Goal: Communication & Community: Ask a question

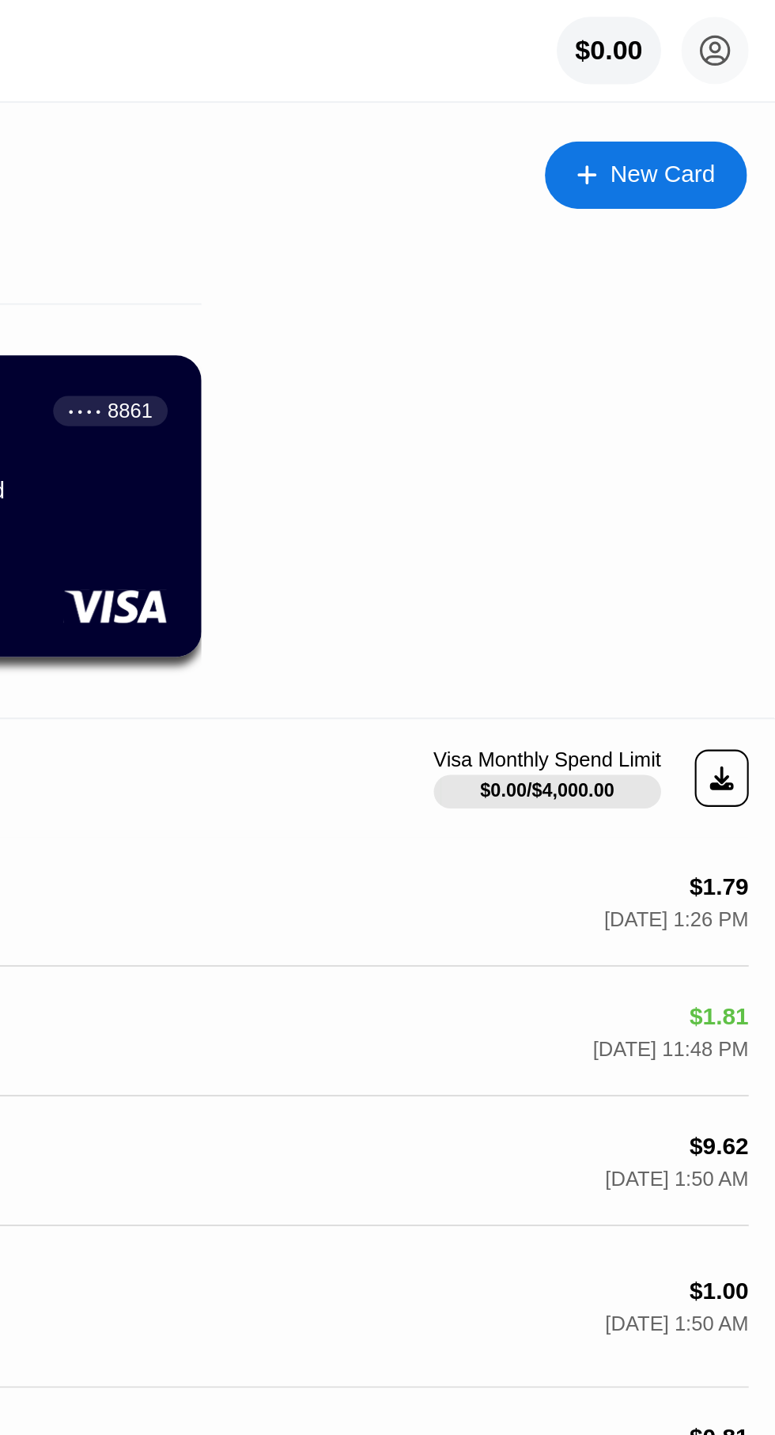
click at [751, 19] on icon at bounding box center [746, 23] width 13 height 13
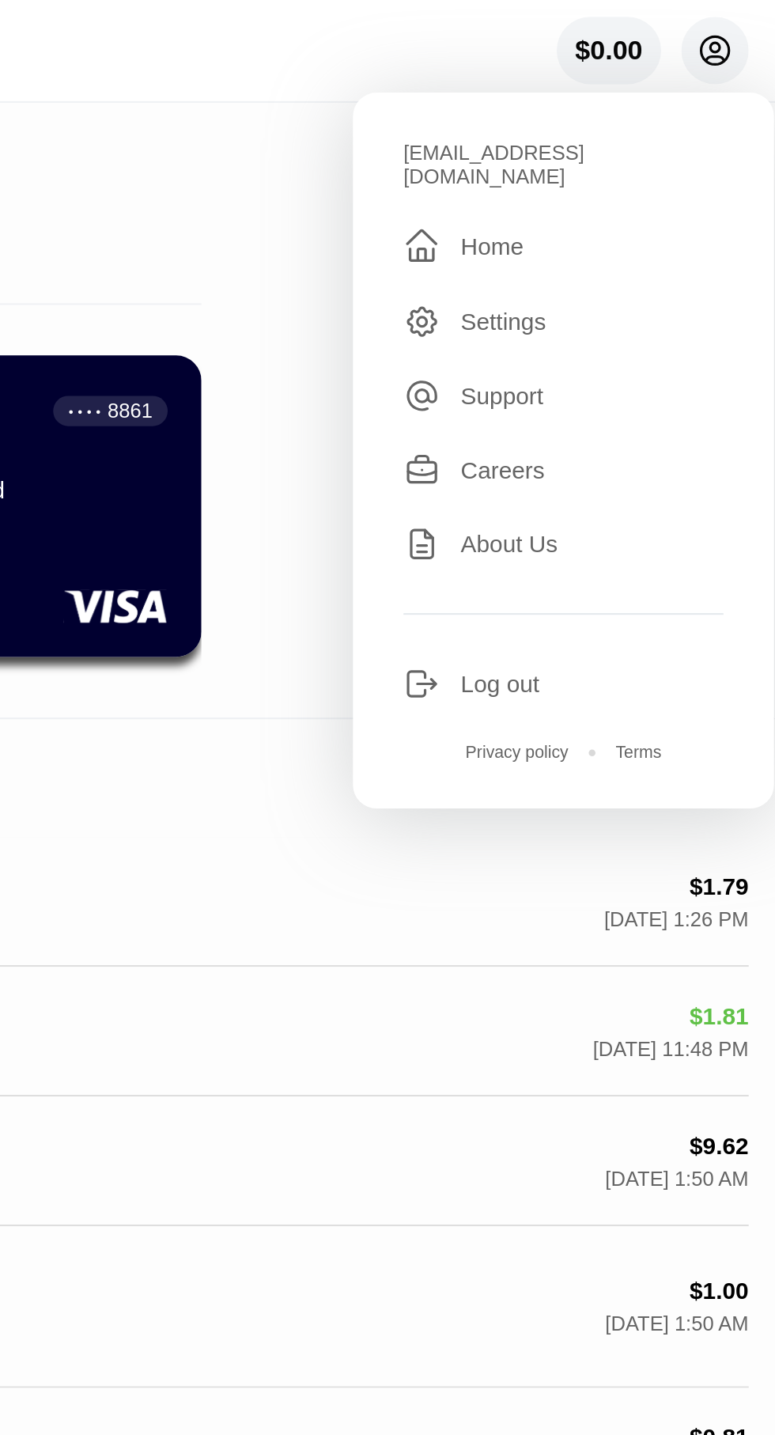
click at [499, 354] on div "Activity Visa Monthly Spend Limit $0.00 / $4,000.00" at bounding box center [388, 365] width 750 height 55
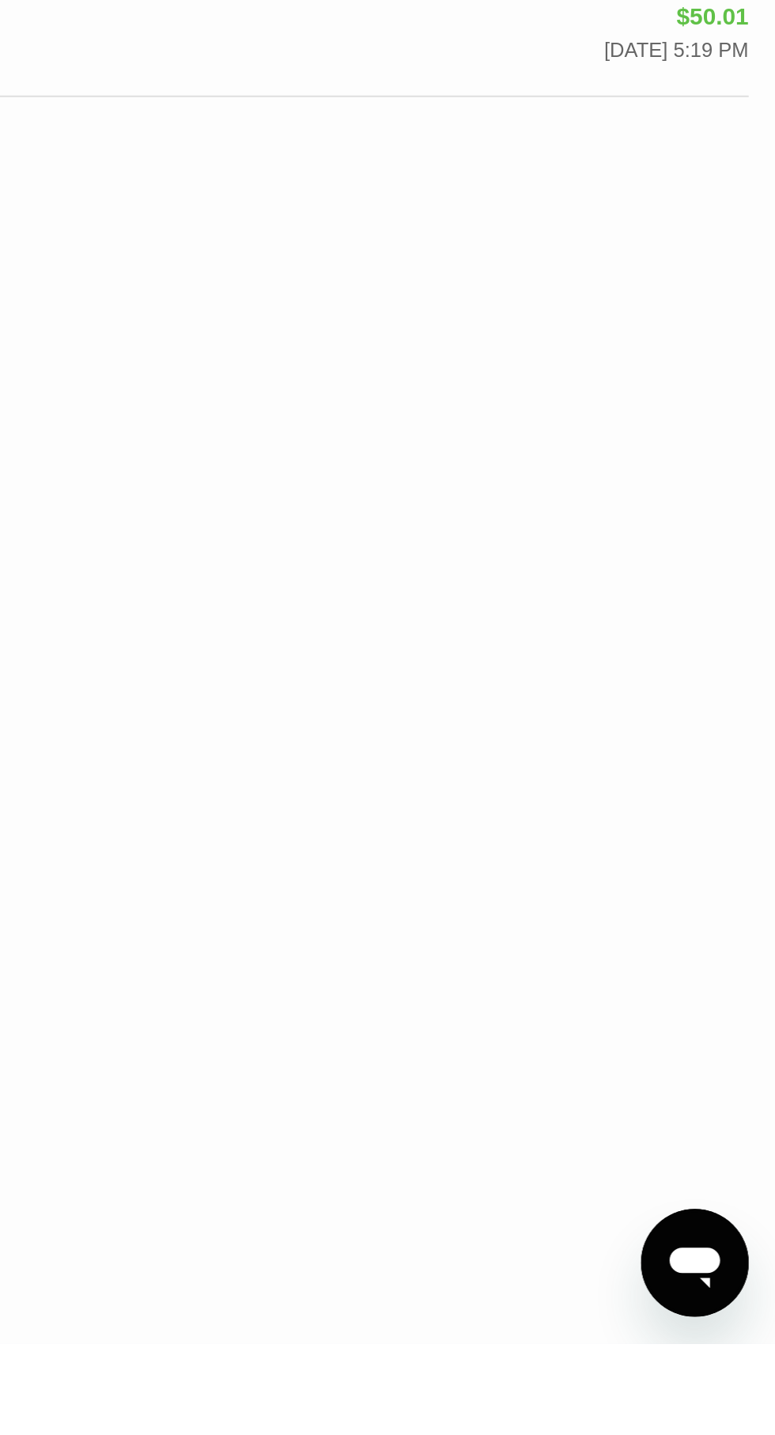
scroll to position [267, 0]
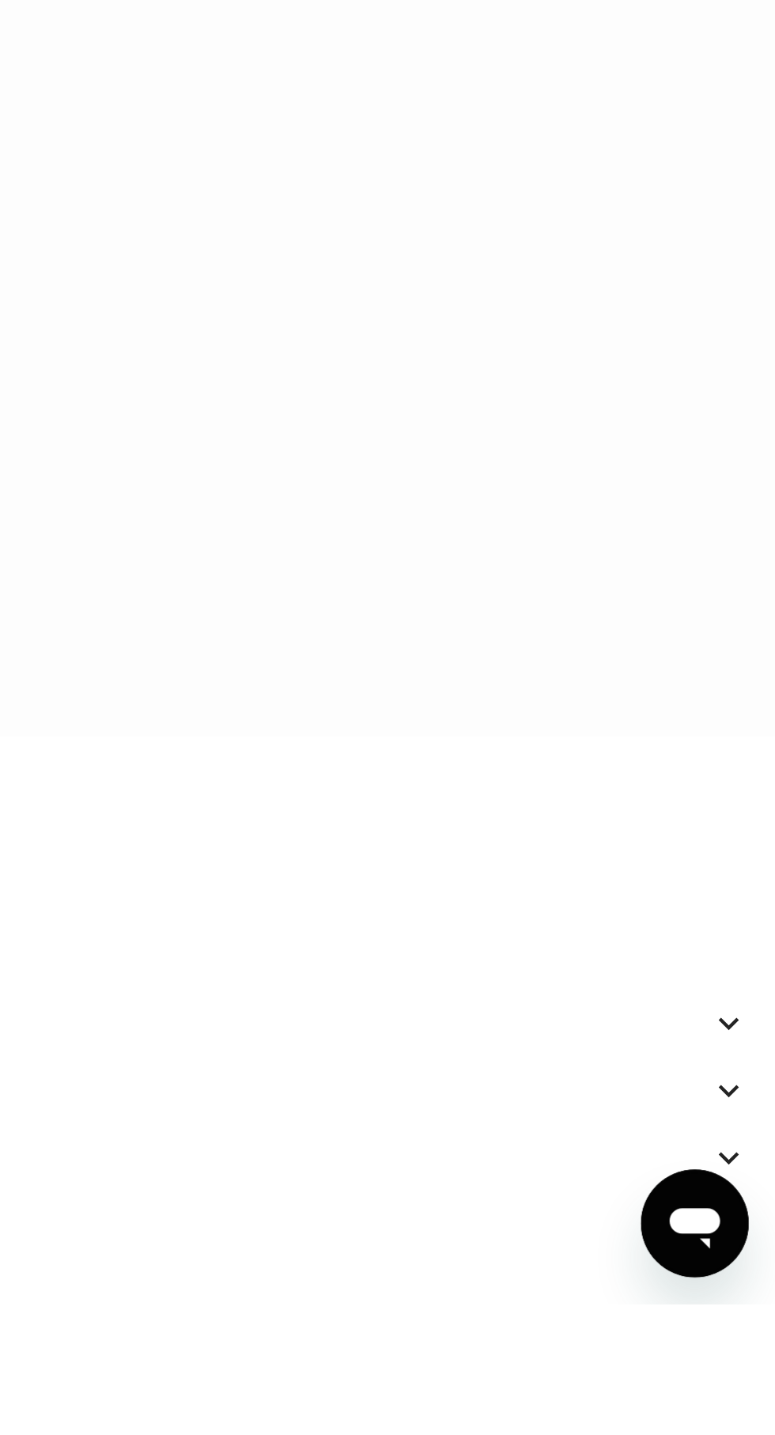
click at [658, 1192] on icon "Open messaging window" at bounding box center [666, 1196] width 24 height 19
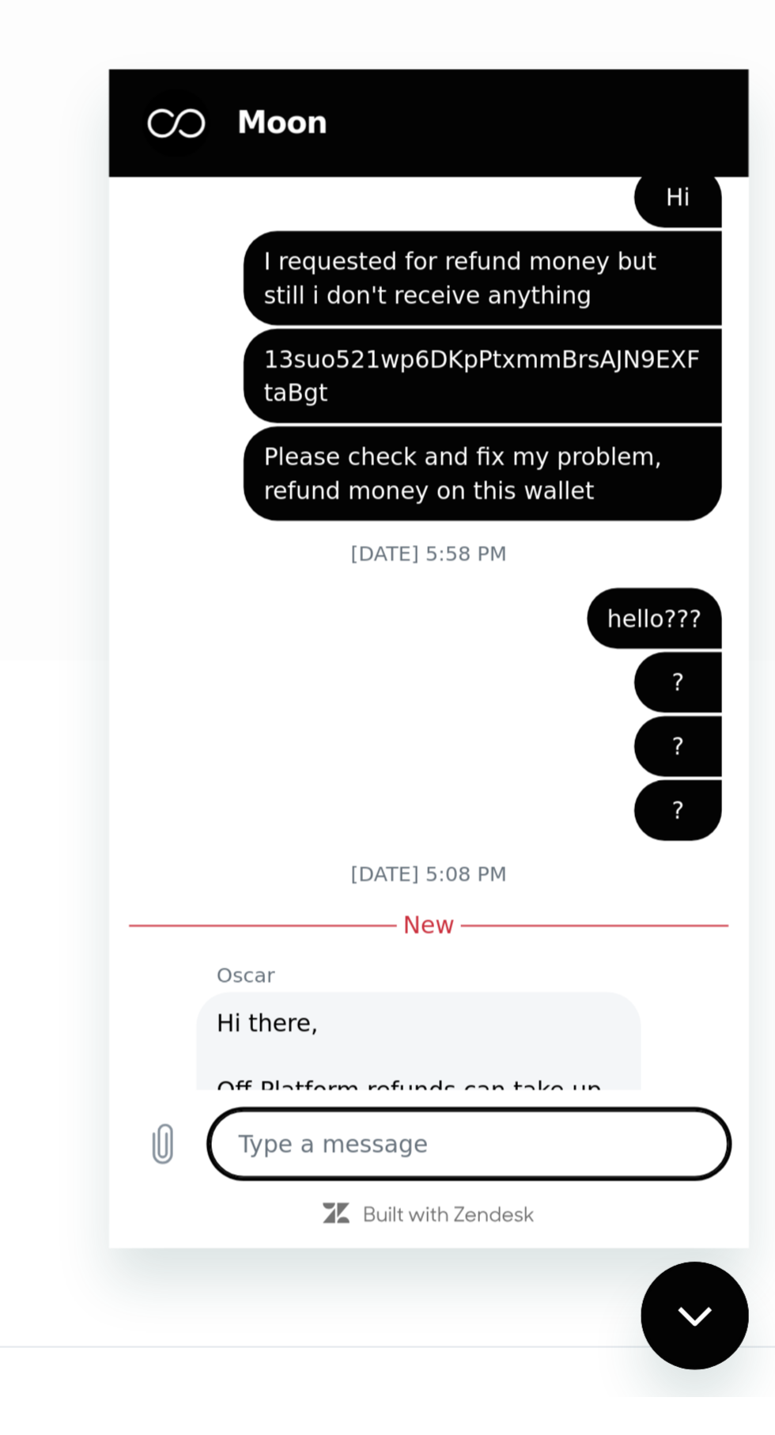
scroll to position [380, 0]
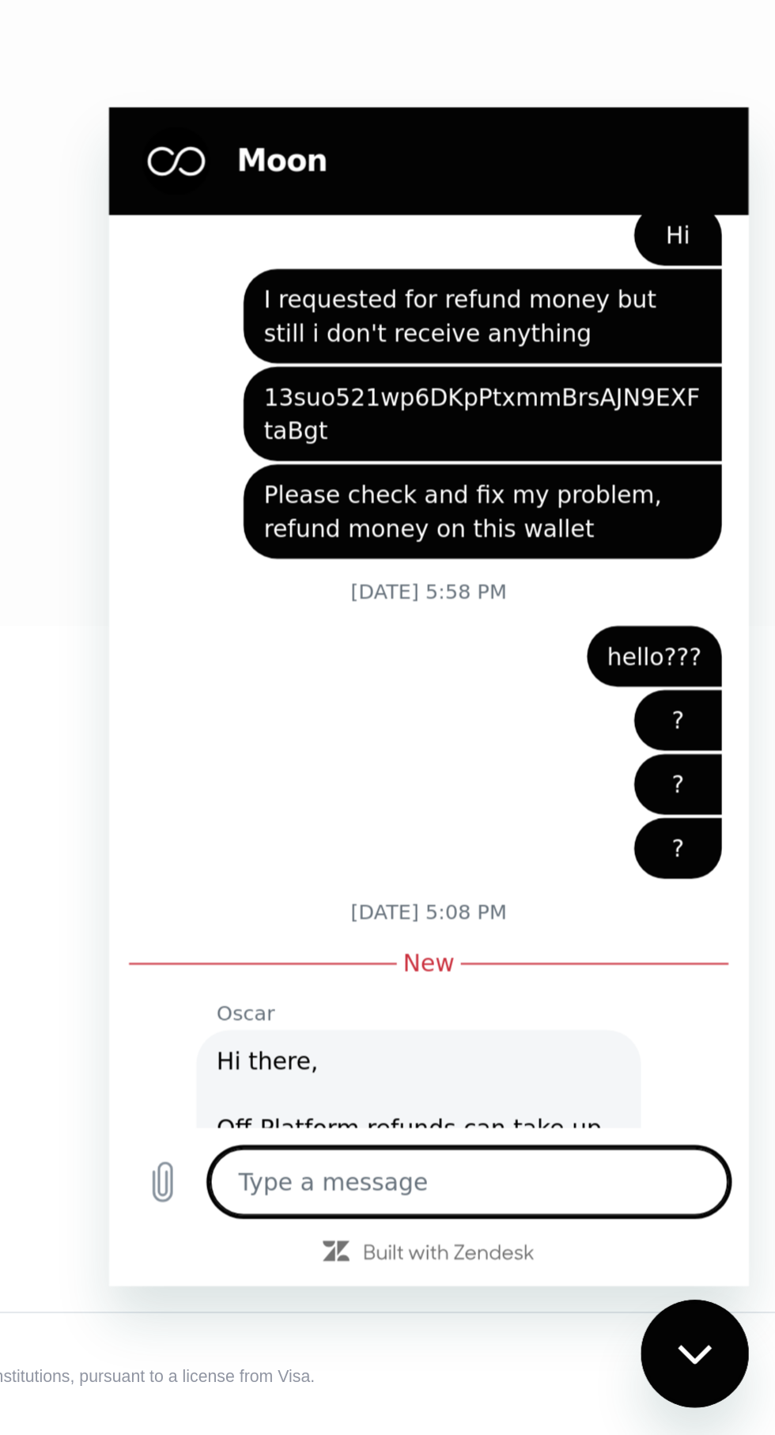
click at [254, 608] on textarea at bounding box center [278, 612] width 244 height 32
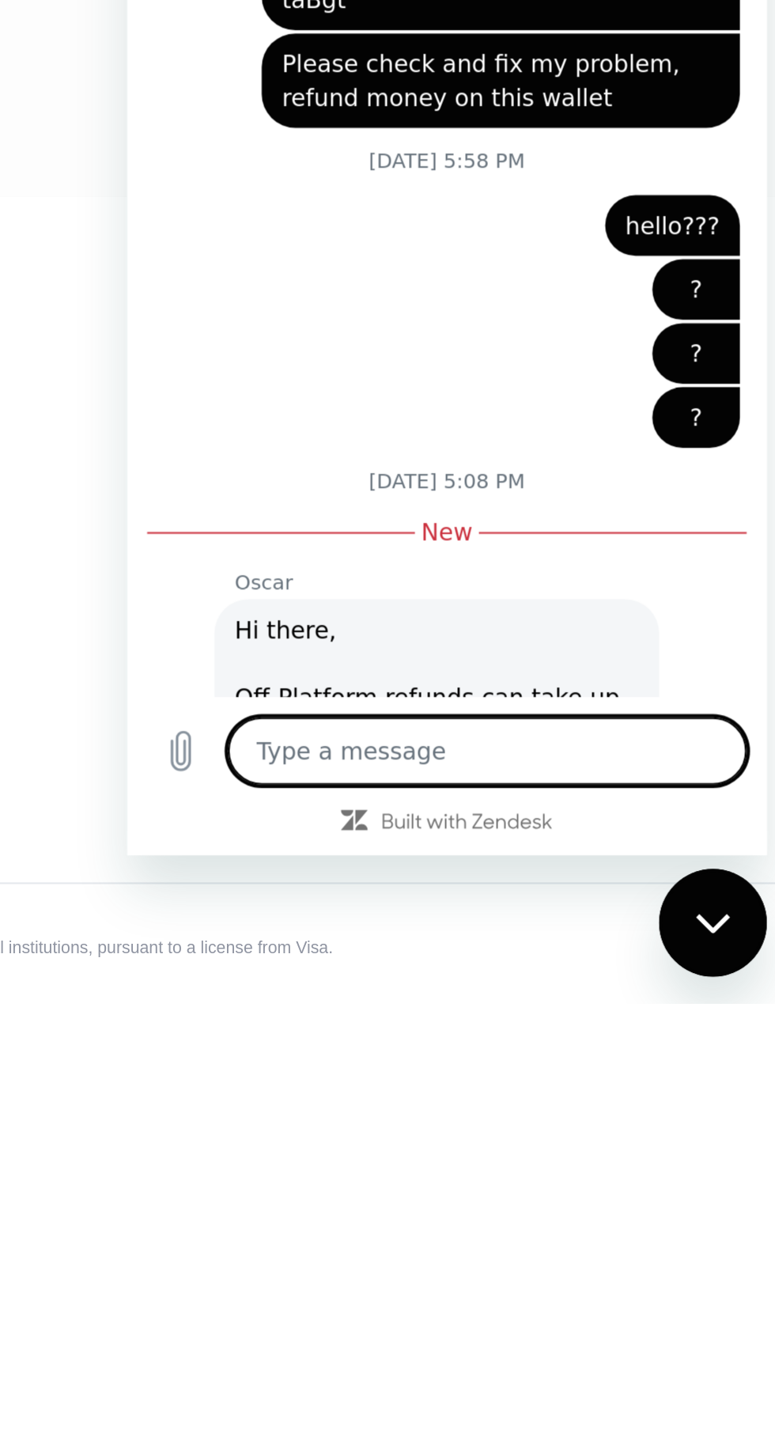
scroll to position [382, 0]
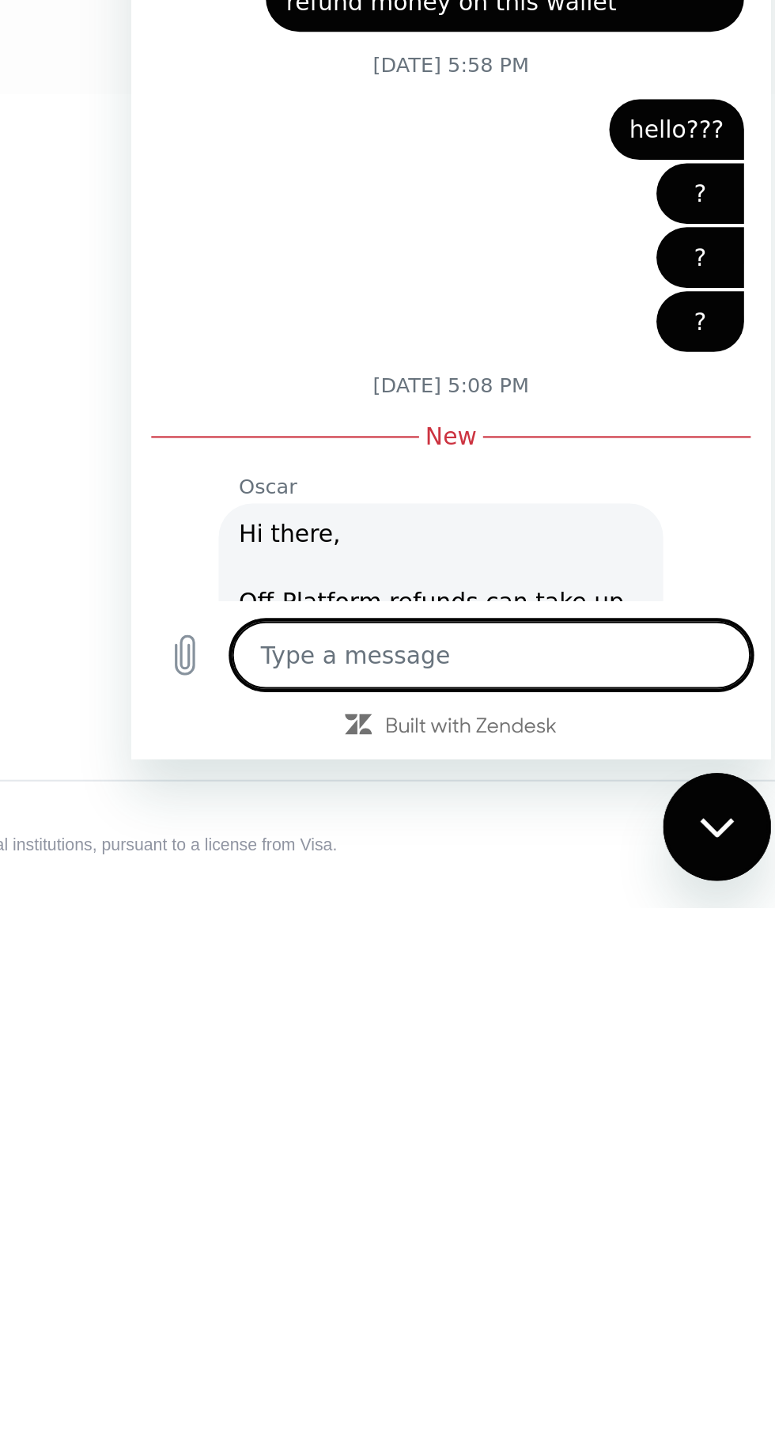
type textarea "H"
type textarea "x"
type textarea "Hi"
type textarea "x"
type textarea "Hi,"
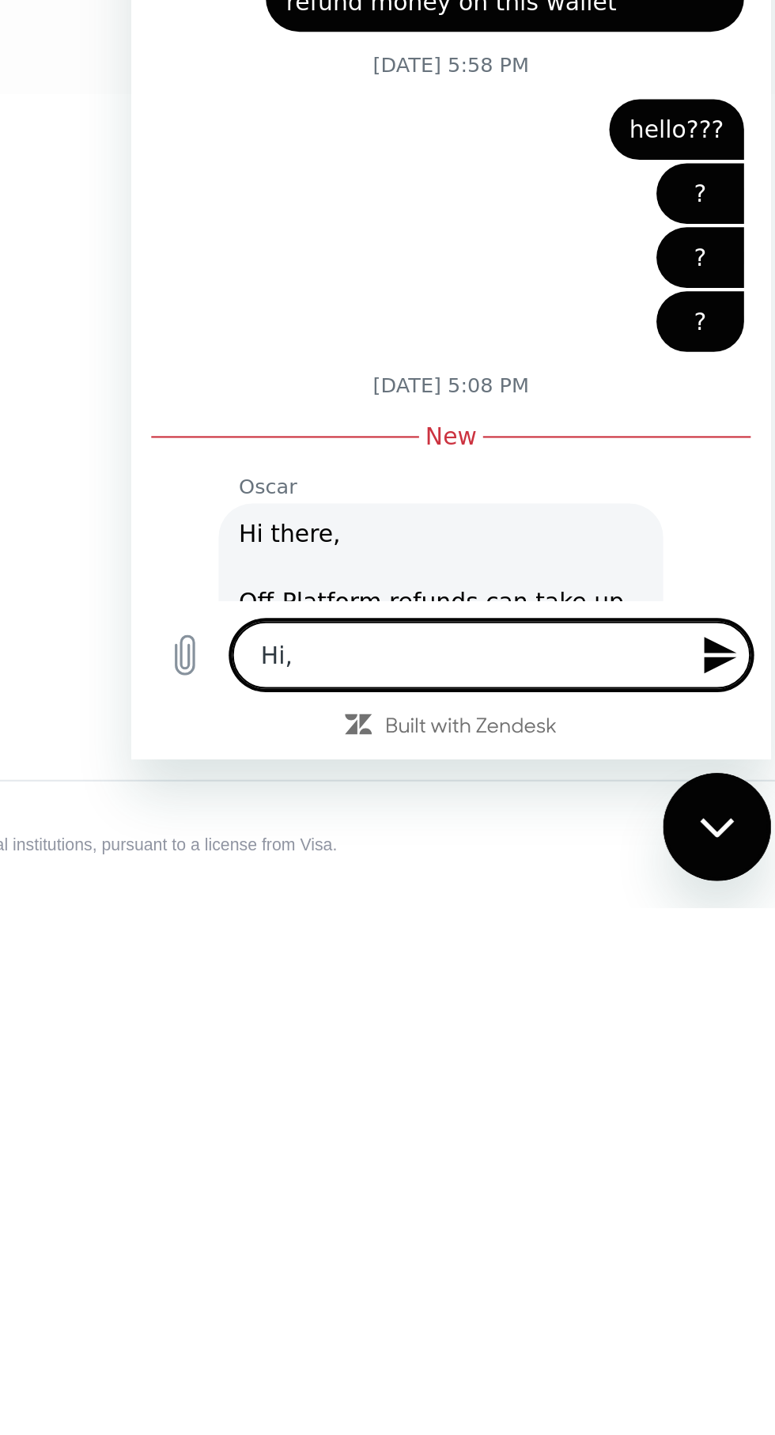
type textarea "x"
type textarea "Hi, h"
type textarea "x"
type textarea "Hi, ho"
type textarea "x"
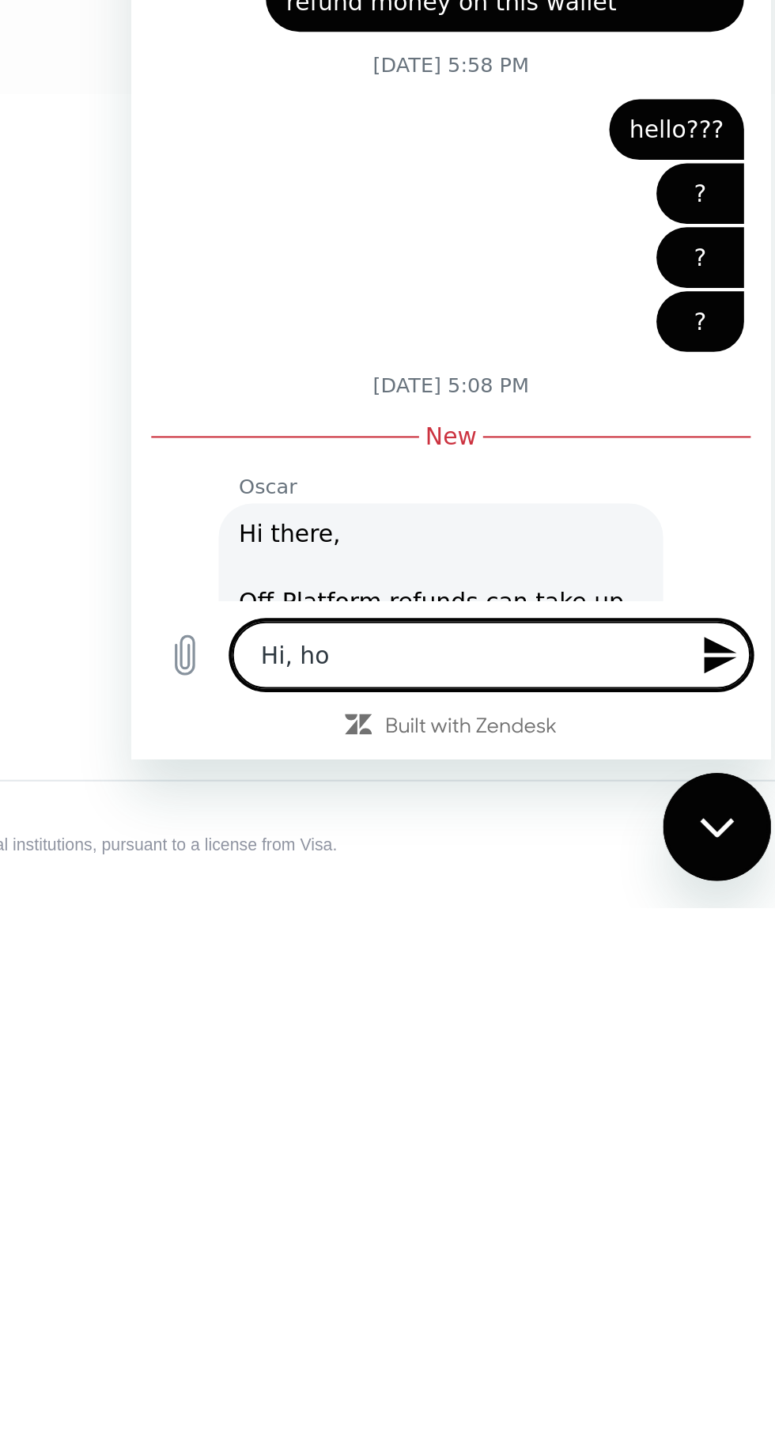
type textarea "Hi, how"
type textarea "x"
type textarea "Hi, how"
type textarea "x"
type textarea "Hi, how a"
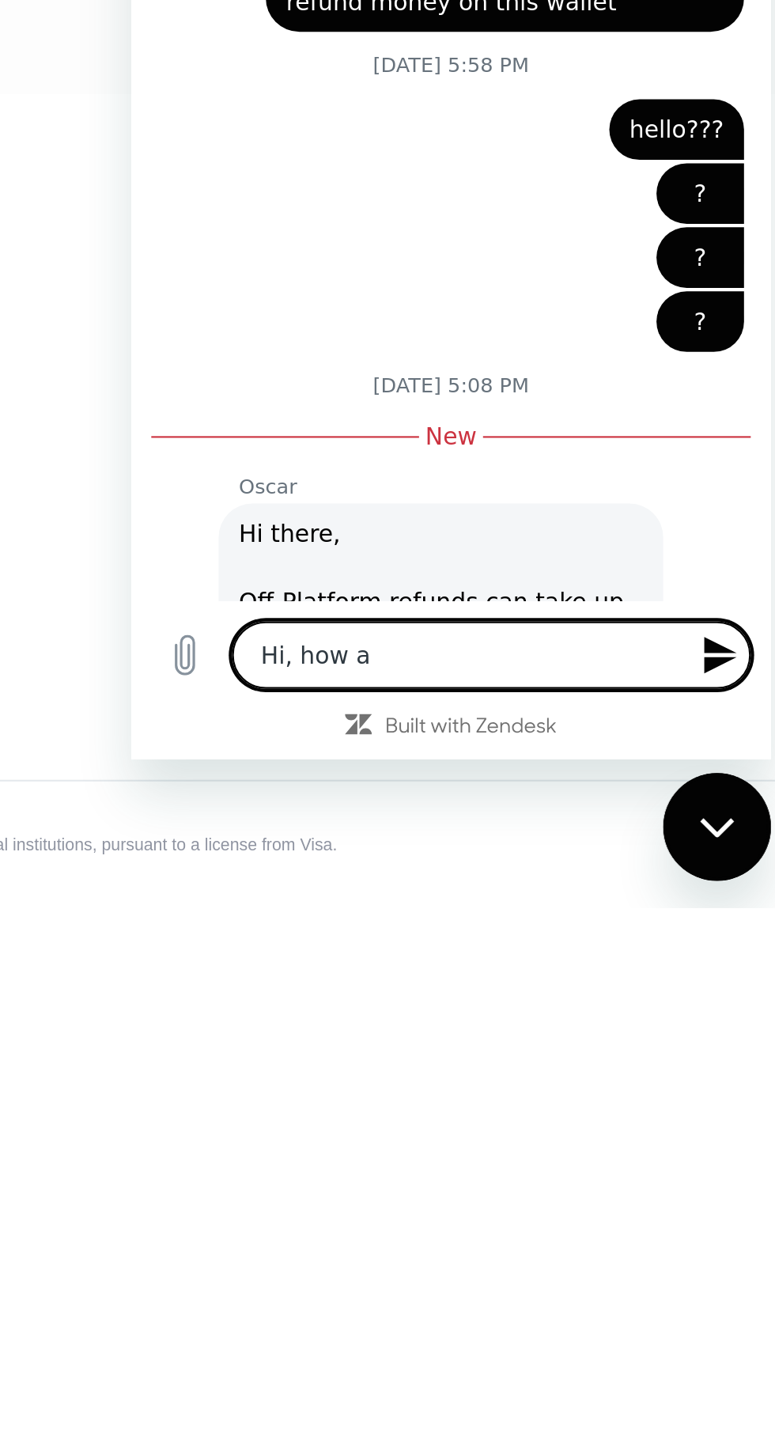
type textarea "x"
type textarea "Hi, how ar"
type textarea "x"
type textarea "Hi, how are"
type textarea "x"
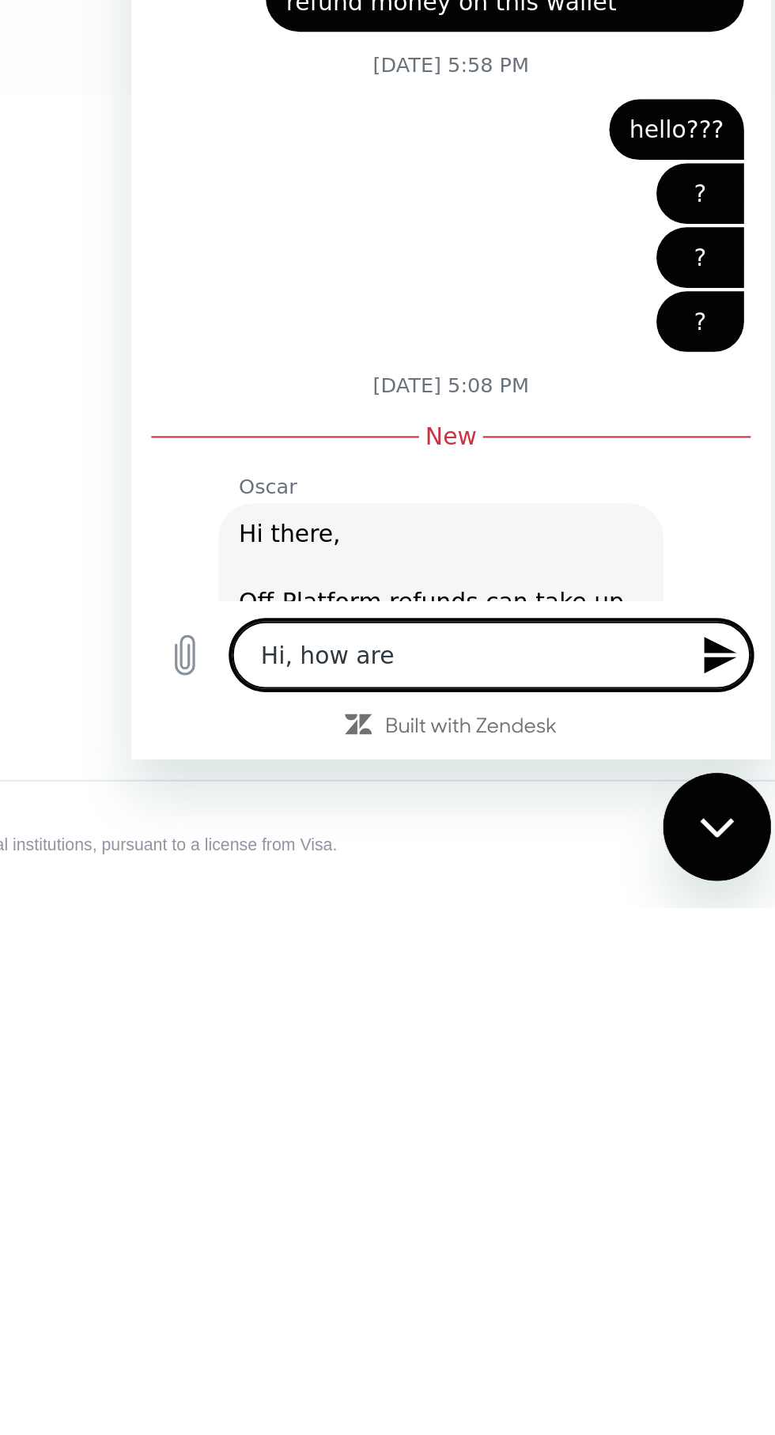
type textarea "Hi, how are"
type textarea "x"
type textarea "Hi, how are y"
type textarea "x"
type textarea "Hi, how are yo"
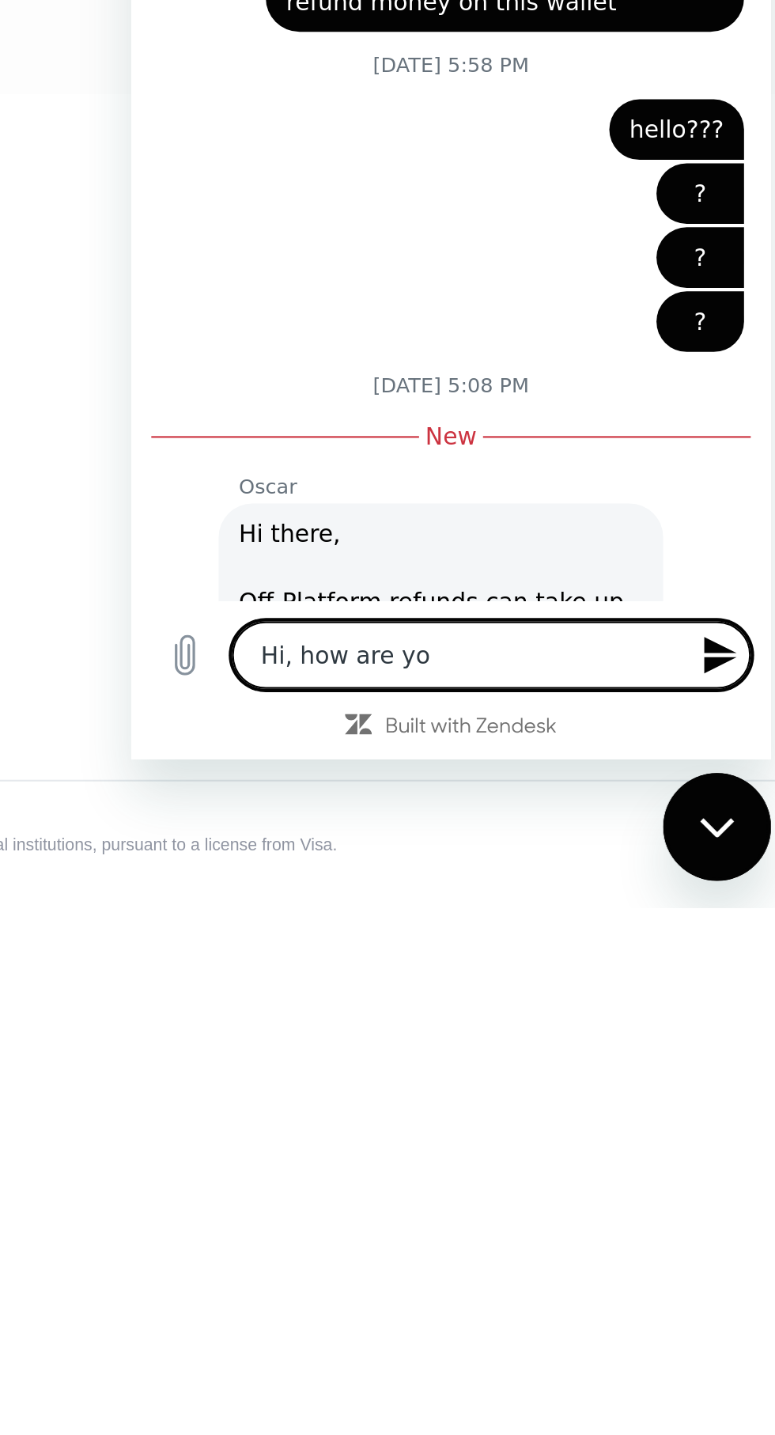
type textarea "x"
type textarea "Hi, how are you"
type textarea "x"
type textarea "Hi, how are you("
type textarea "x"
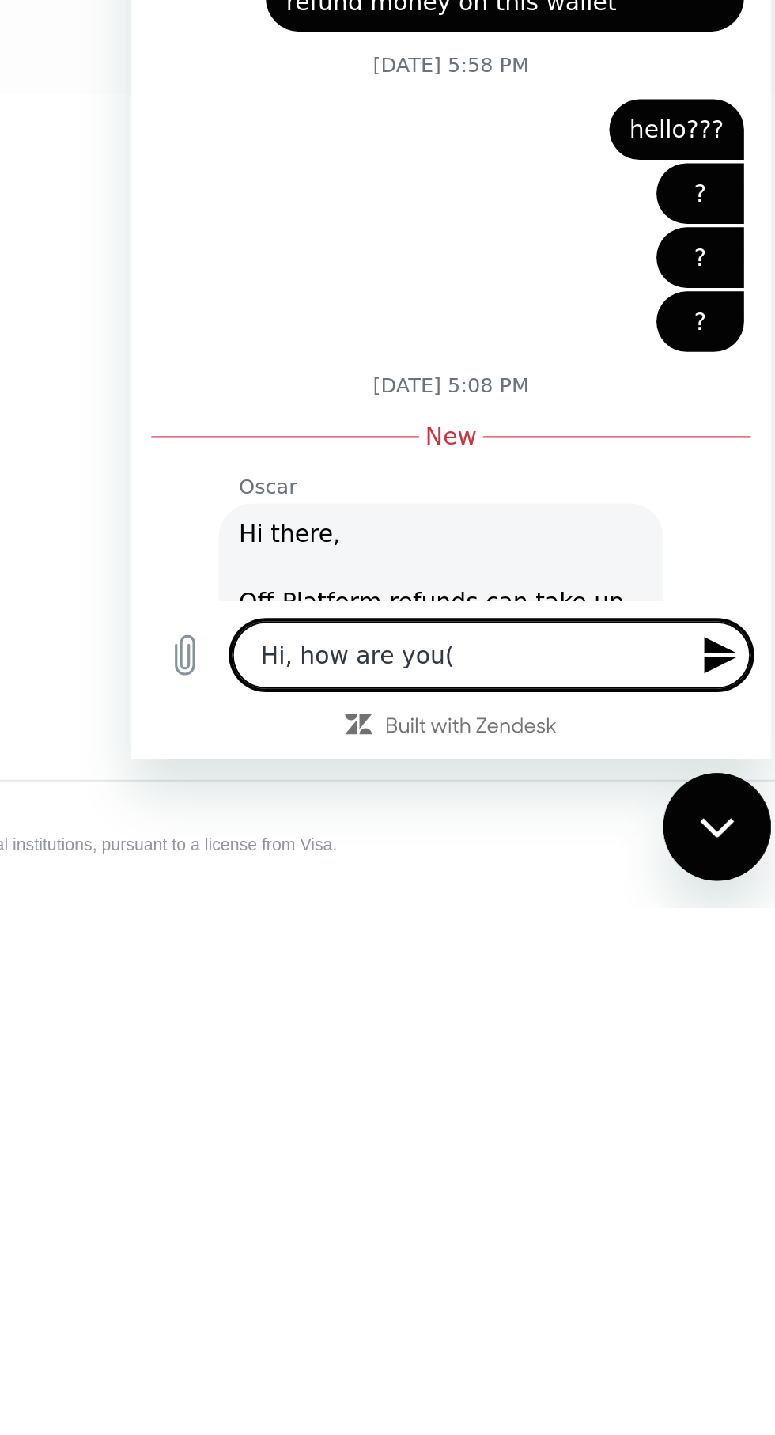
type textarea "Hi, how are you"
type textarea "x"
type textarea "Hi, how are yo"
type textarea "x"
type textarea "Hi, how are you"
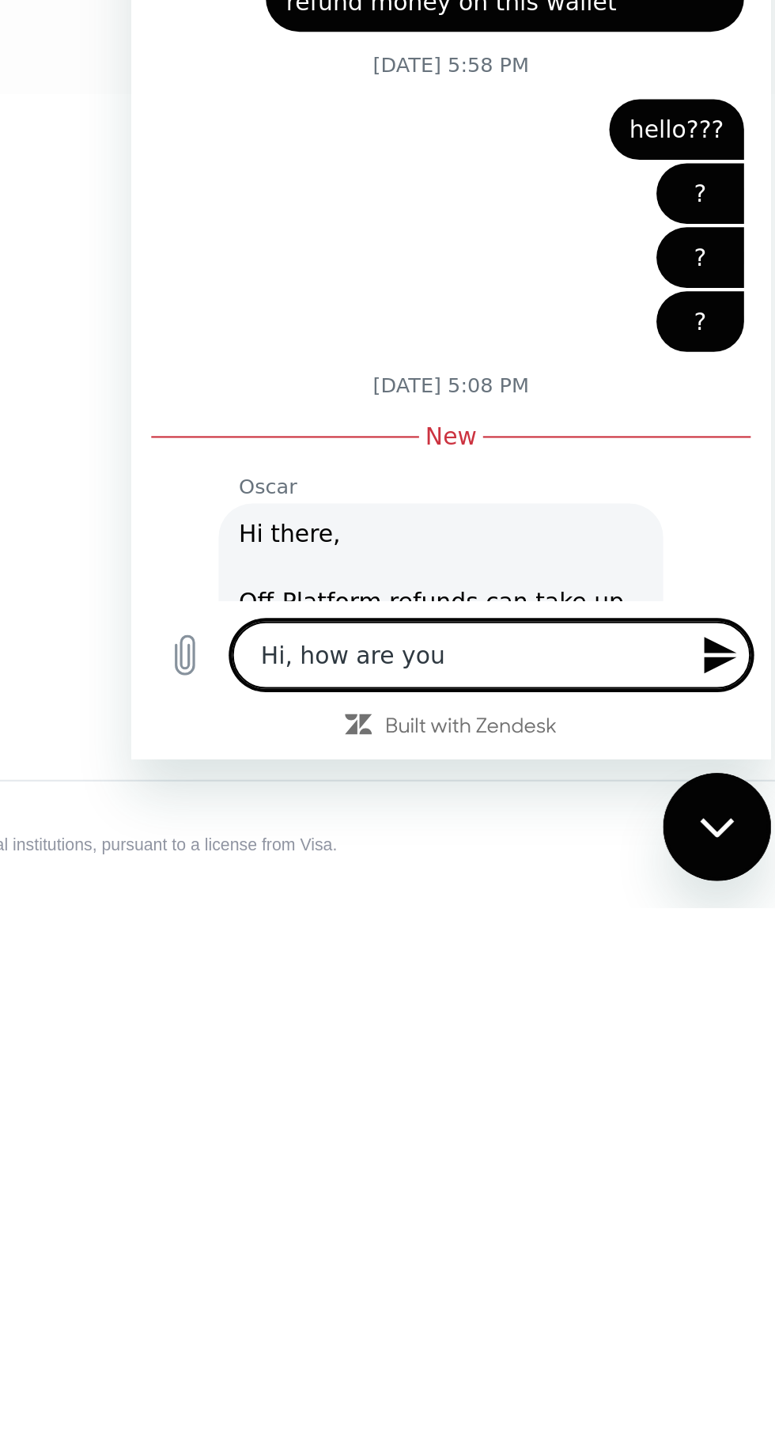
type textarea "x"
type textarea "Hi, how are you?"
type textarea "x"
type textarea "Hi, how are you?"
click at [404, 97] on button "Send message" at bounding box center [406, 86] width 32 height 32
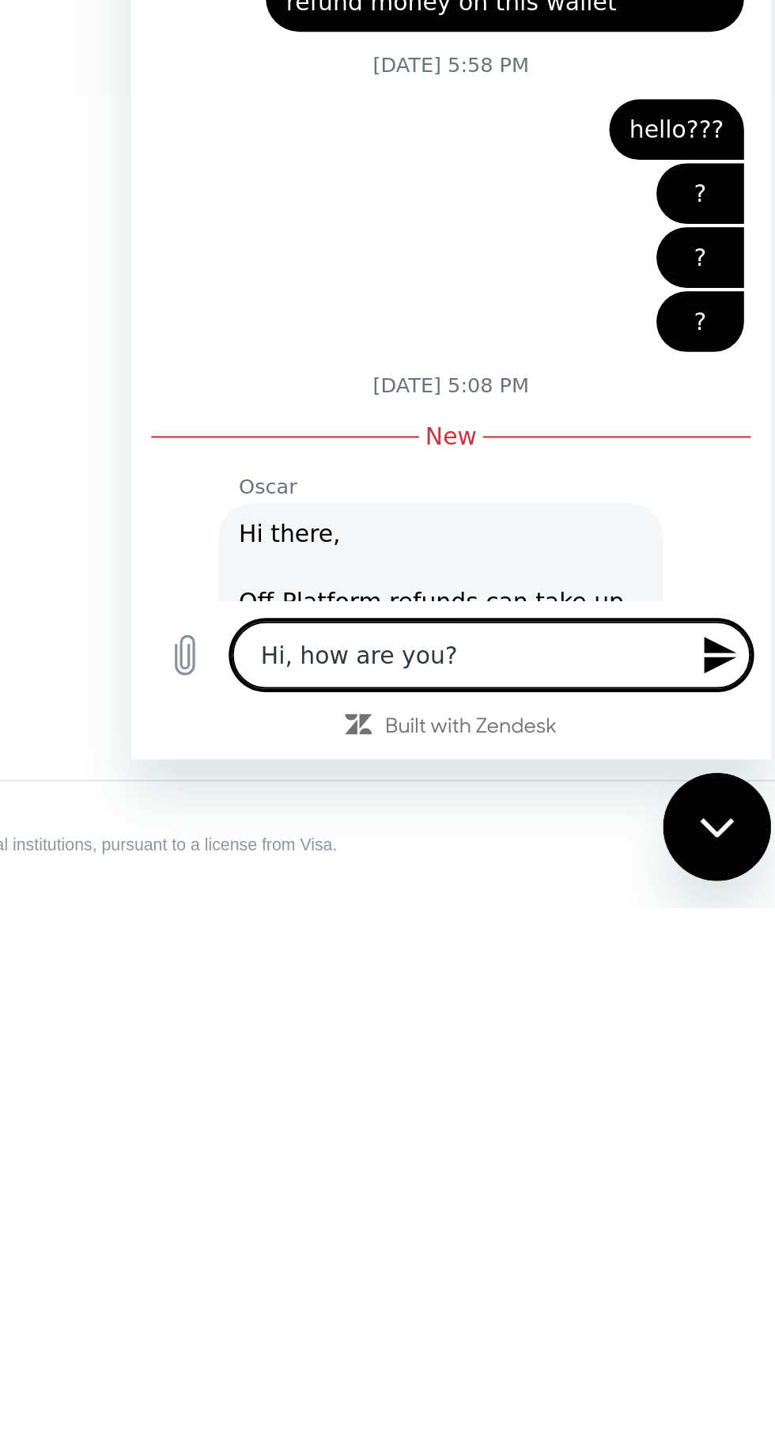
type textarea "x"
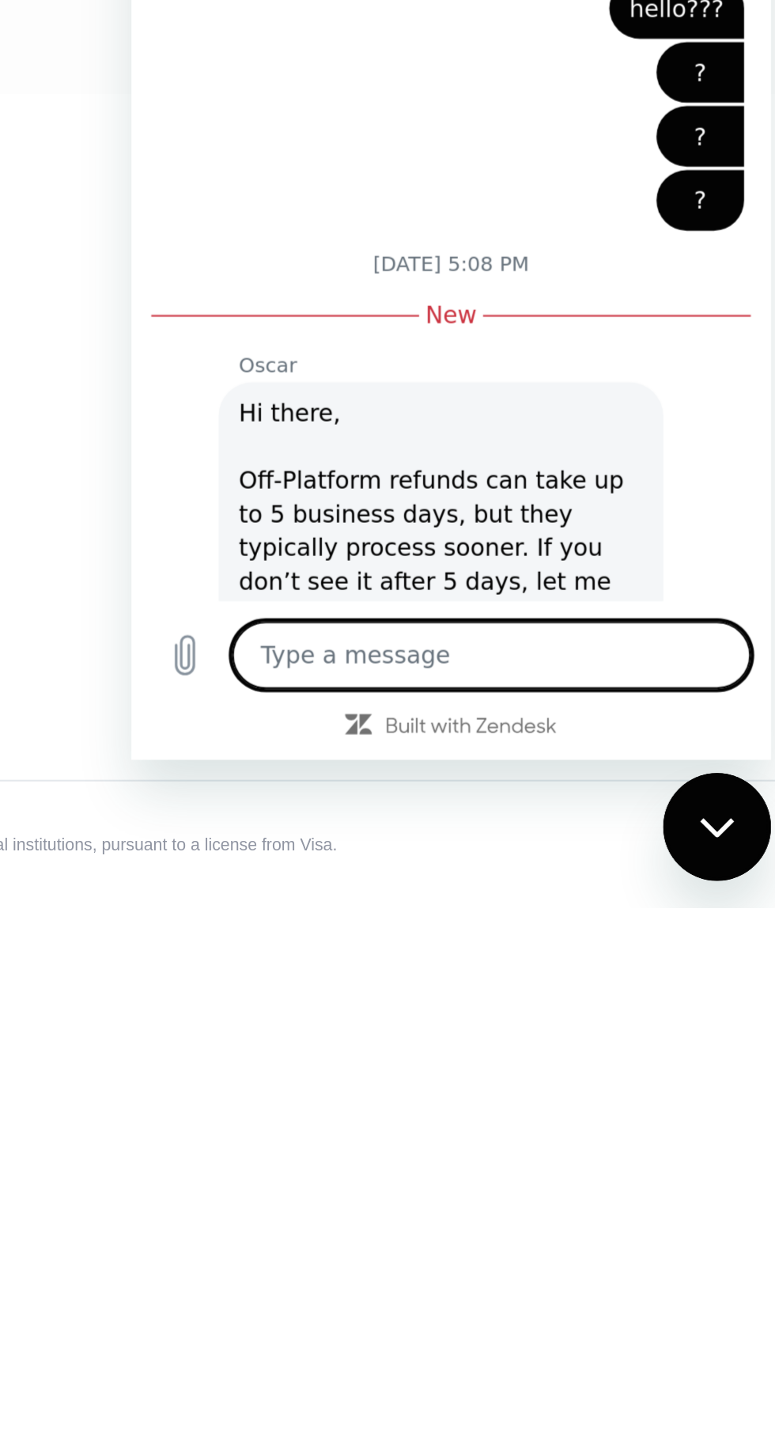
scroll to position [1174, 0]
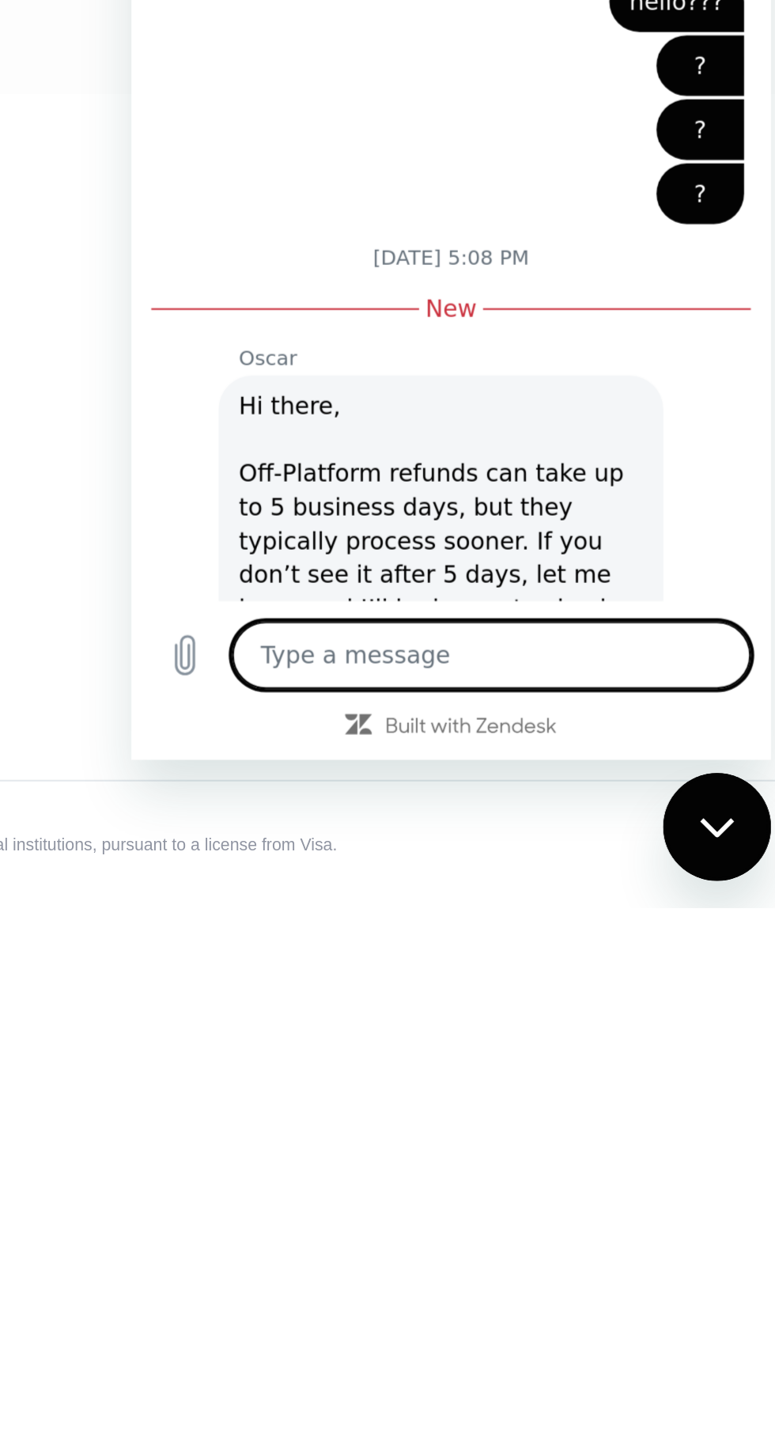
type textarea "W"
type textarea "x"
type textarea "Wh"
type textarea "x"
type textarea "Wha"
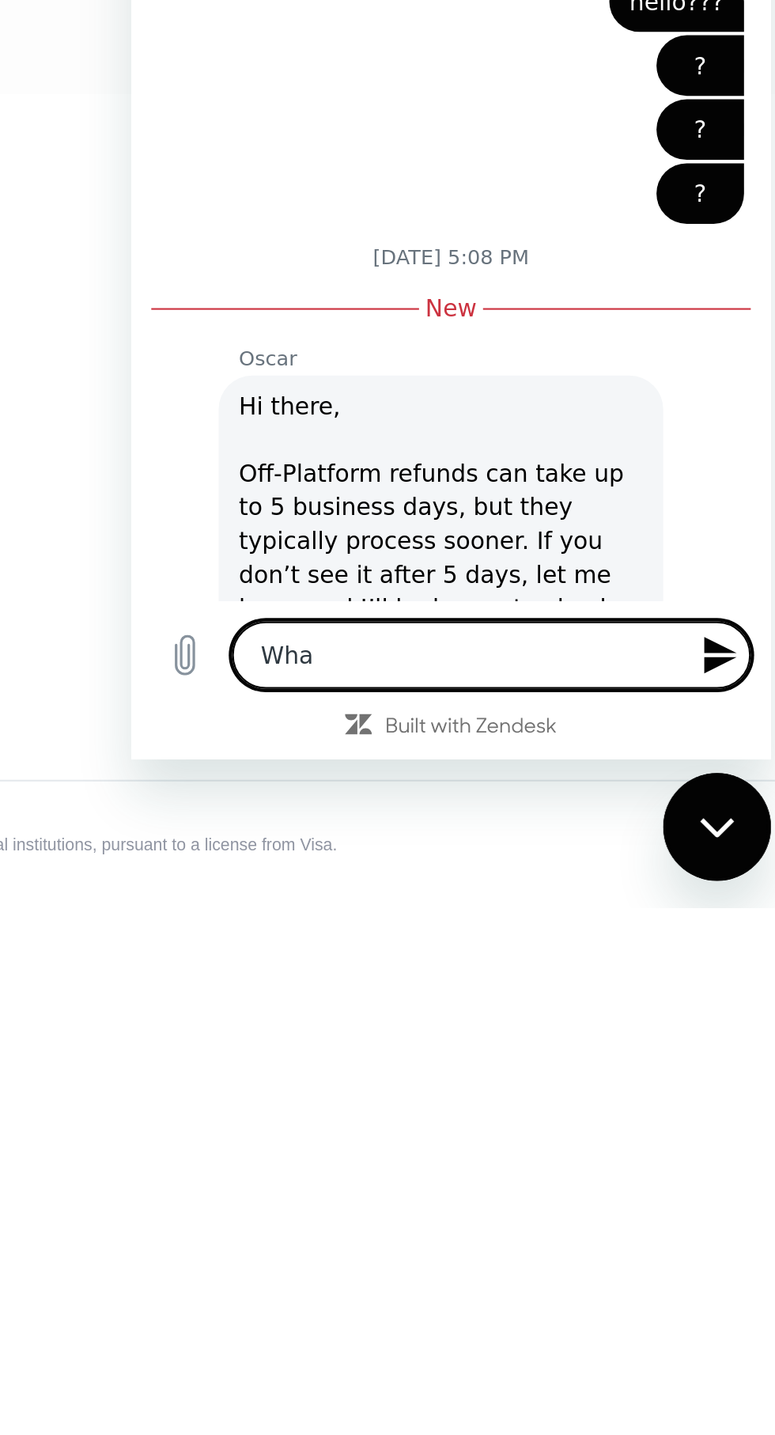
type textarea "x"
type textarea "What"
type textarea "x"
type textarea "What"
type textarea "x"
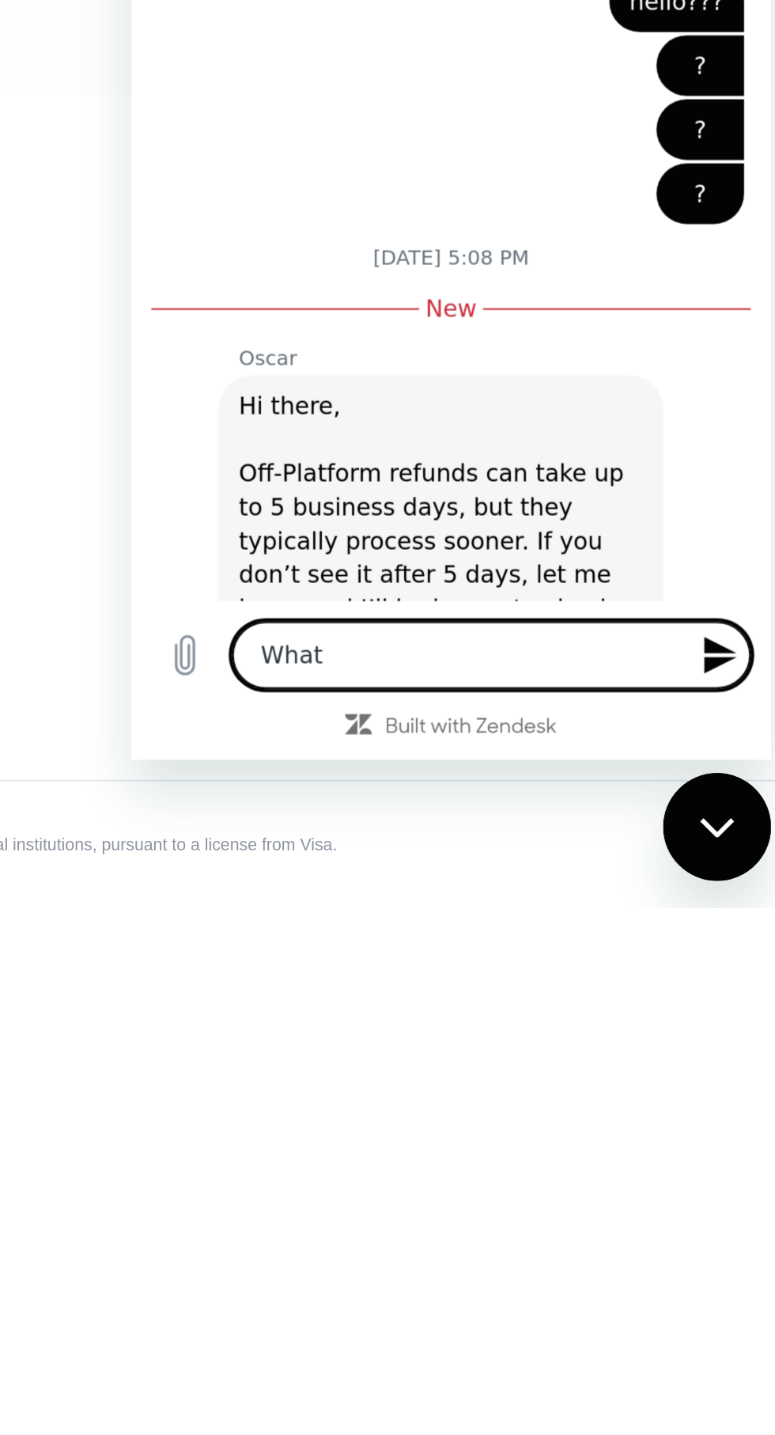
type textarea "What h"
type textarea "x"
type textarea "What ha"
type textarea "x"
type textarea "What hap"
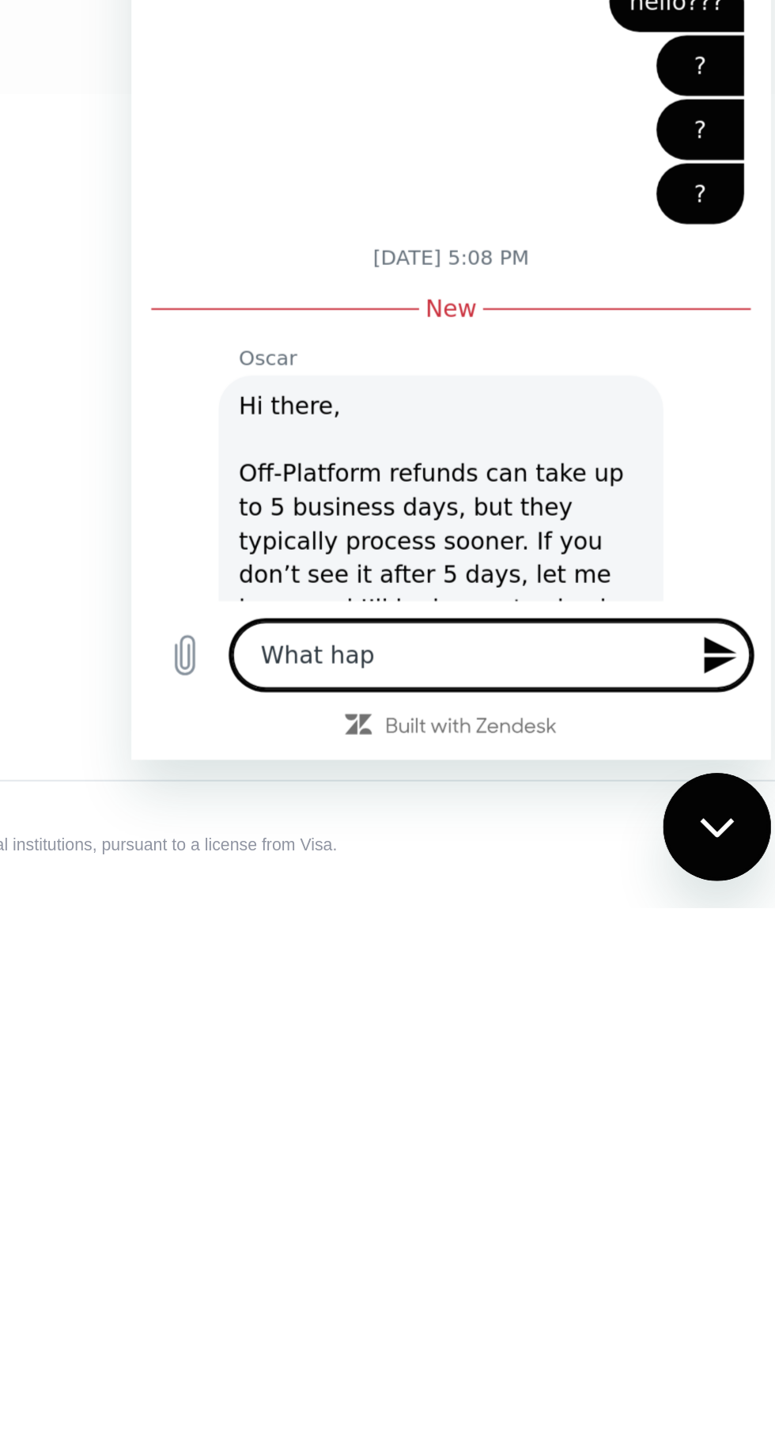
type textarea "x"
type textarea "What happ"
type textarea "x"
type textarea "What happened"
type textarea "x"
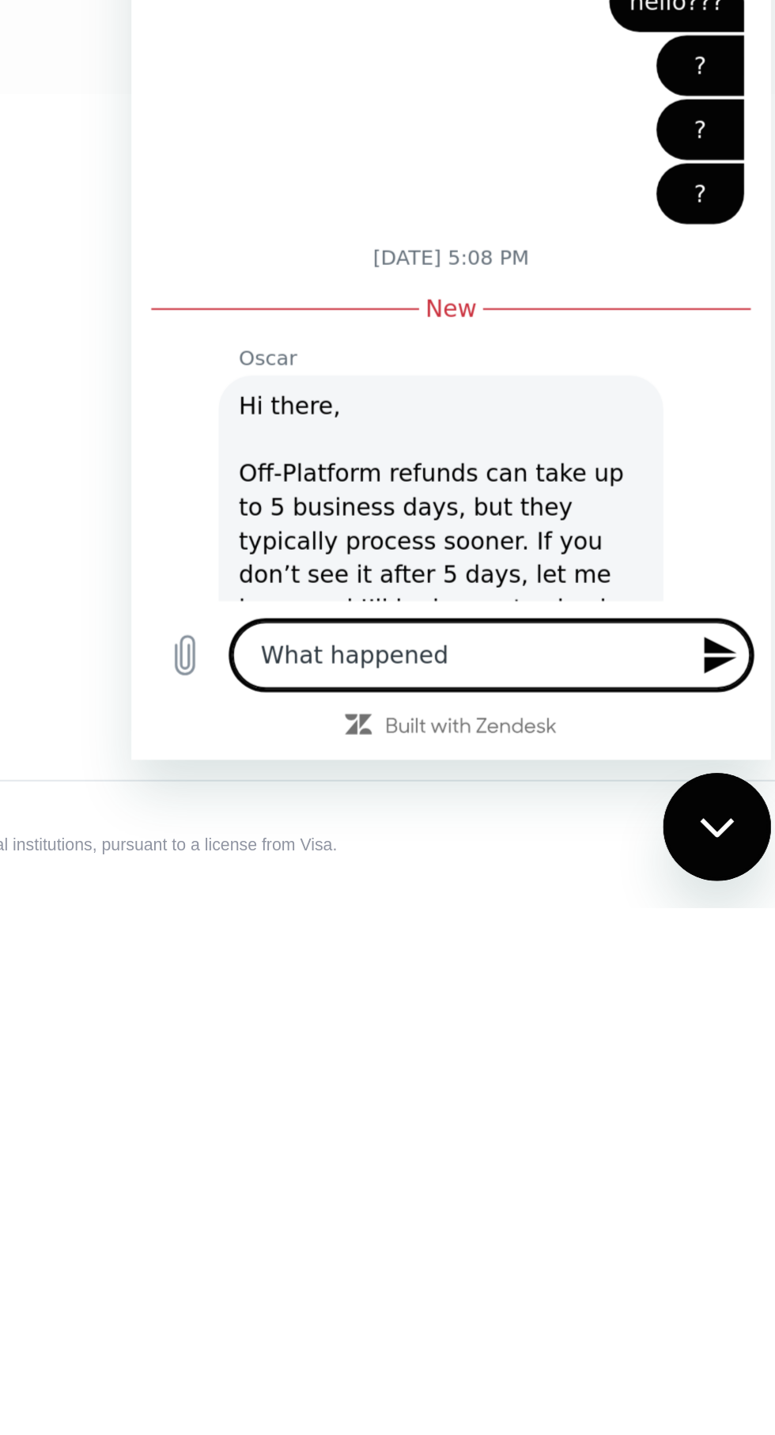
type textarea "What happened f"
type textarea "x"
type textarea "What happened fo"
type textarea "x"
type textarea "What happened for"
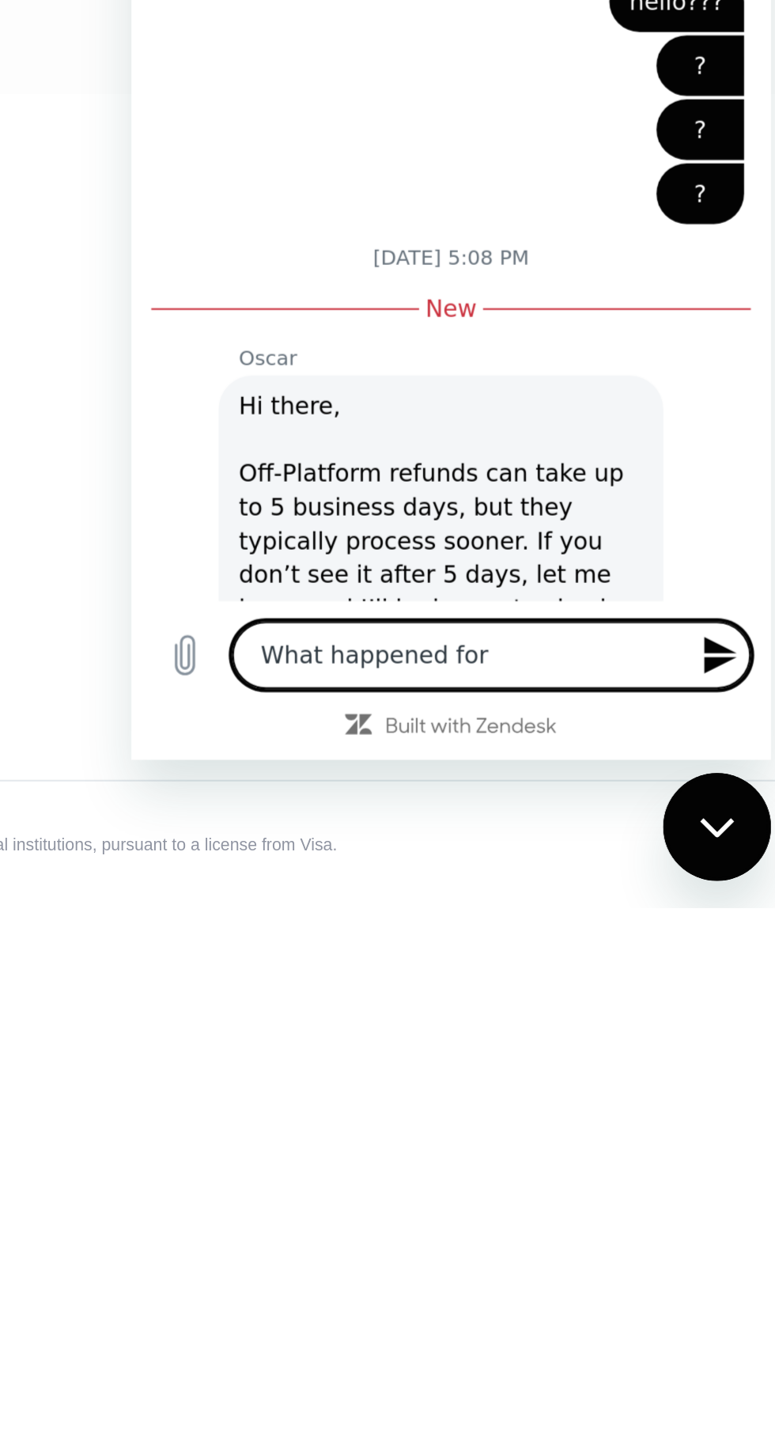
type textarea "x"
type textarea "What happened for"
type textarea "x"
type textarea "What happened for r"
type textarea "x"
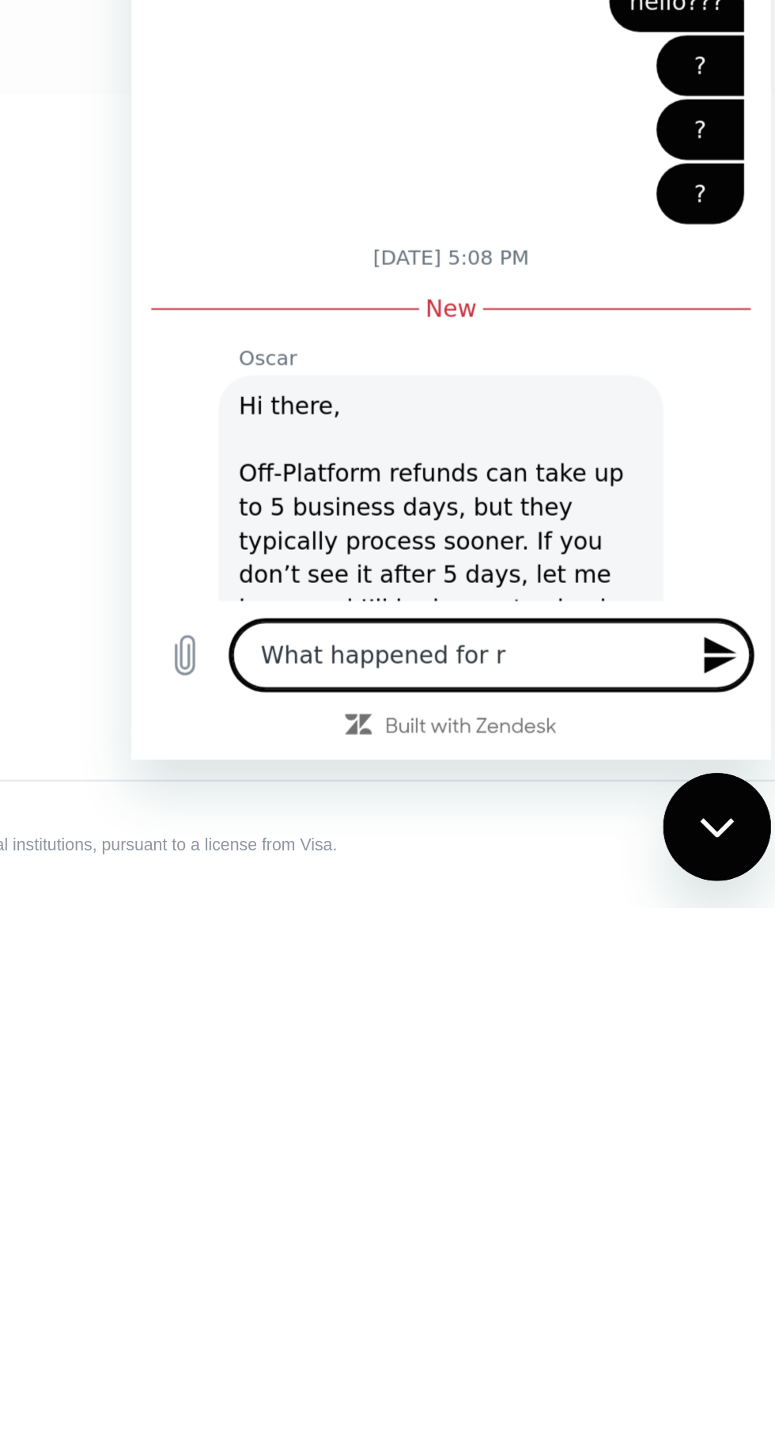
type textarea "What happened for re"
type textarea "x"
type textarea "What happened for ref"
type textarea "x"
type textarea "What happened for refu"
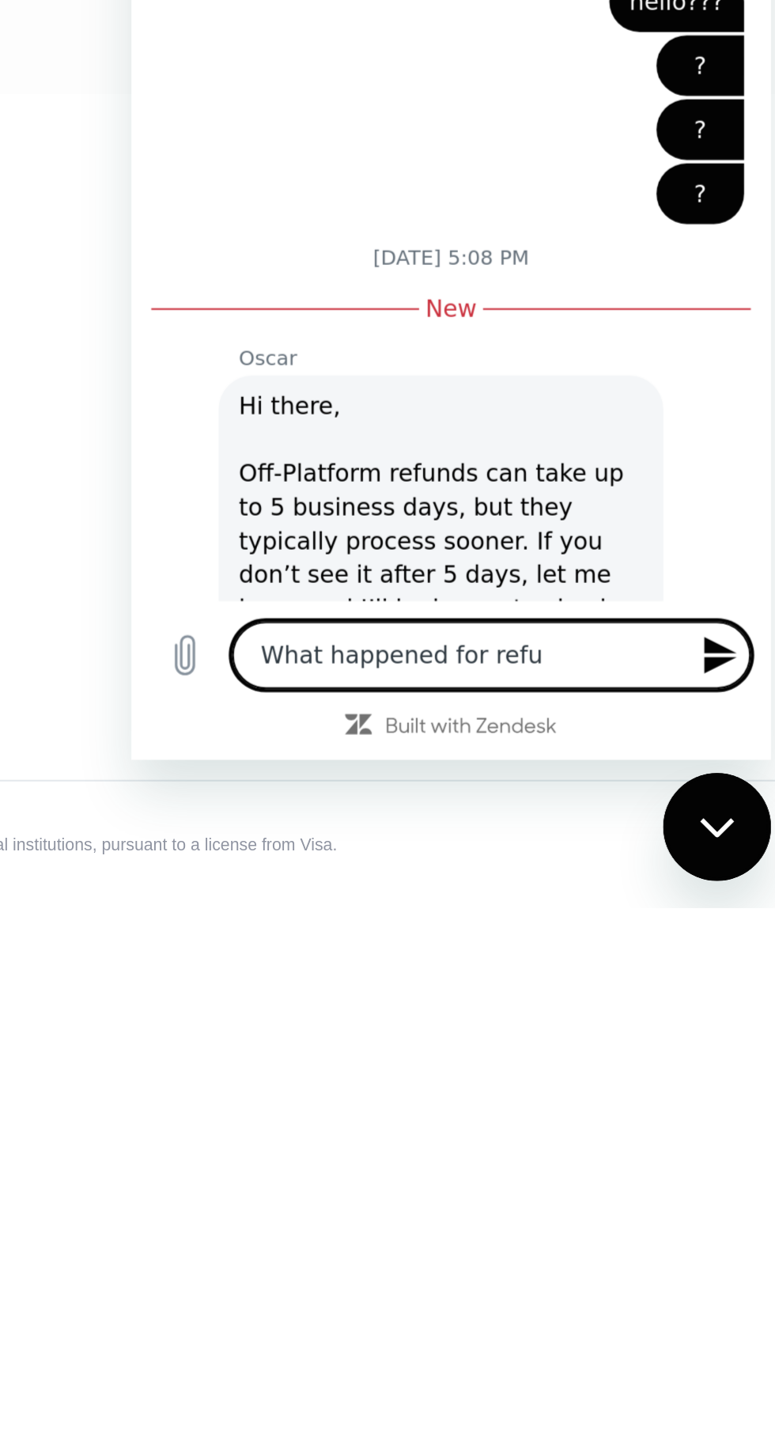
type textarea "x"
type textarea "What happened for refun"
type textarea "x"
type textarea "What happened for refund"
type textarea "x"
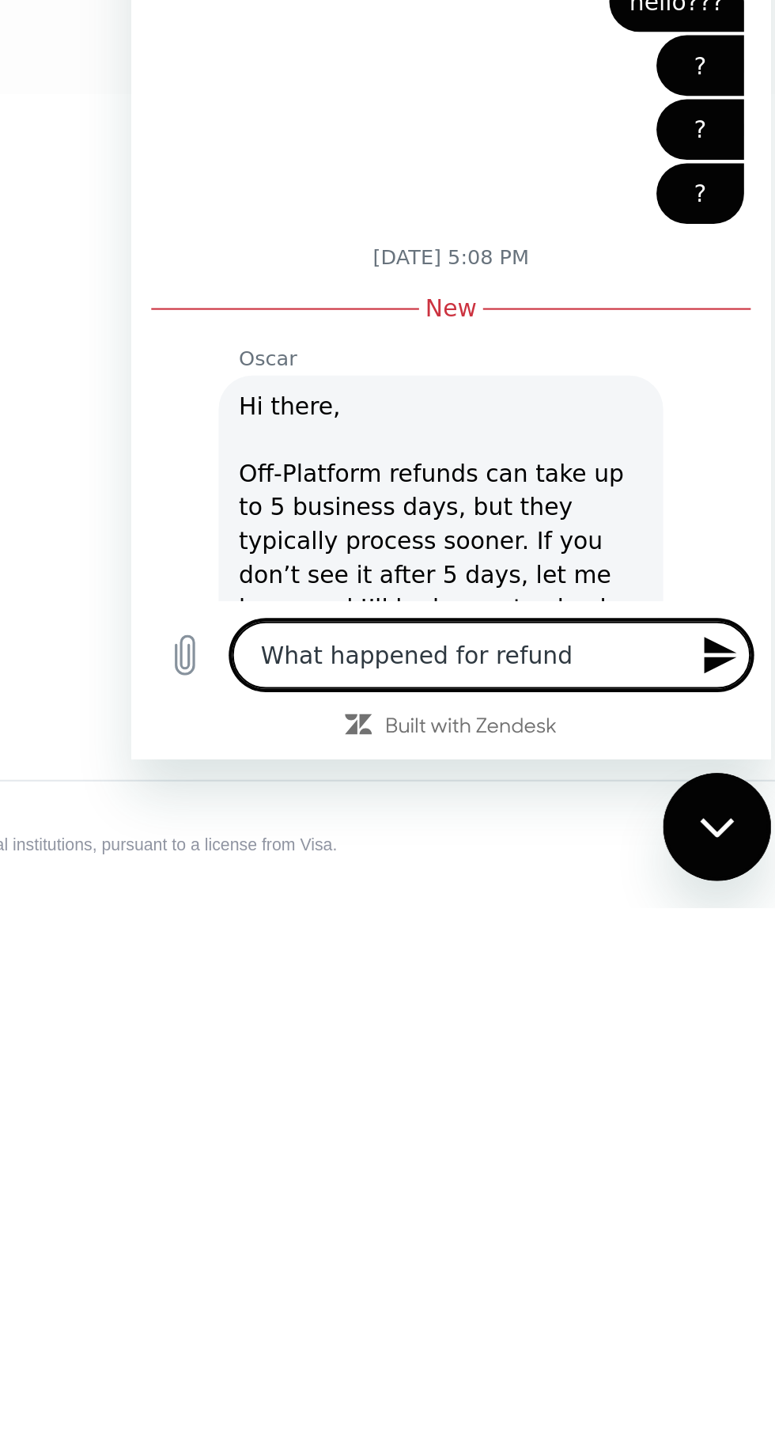
type textarea "What happened for refund"
type textarea "x"
type textarea "What happened for refund m"
type textarea "x"
type textarea "What happened for refund mo"
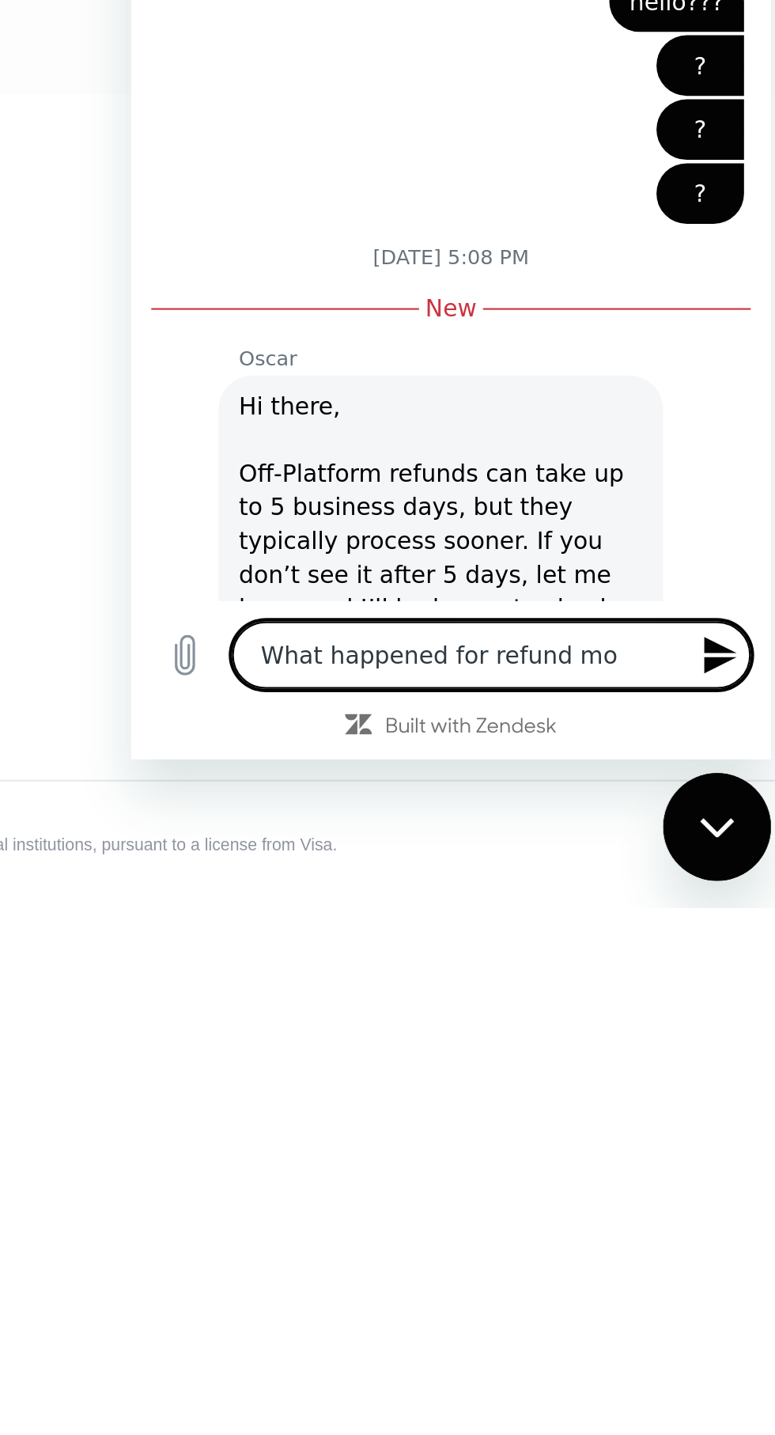
type textarea "x"
type textarea "What happened for refund mon"
type textarea "x"
type textarea "What happened for refund mone"
type textarea "x"
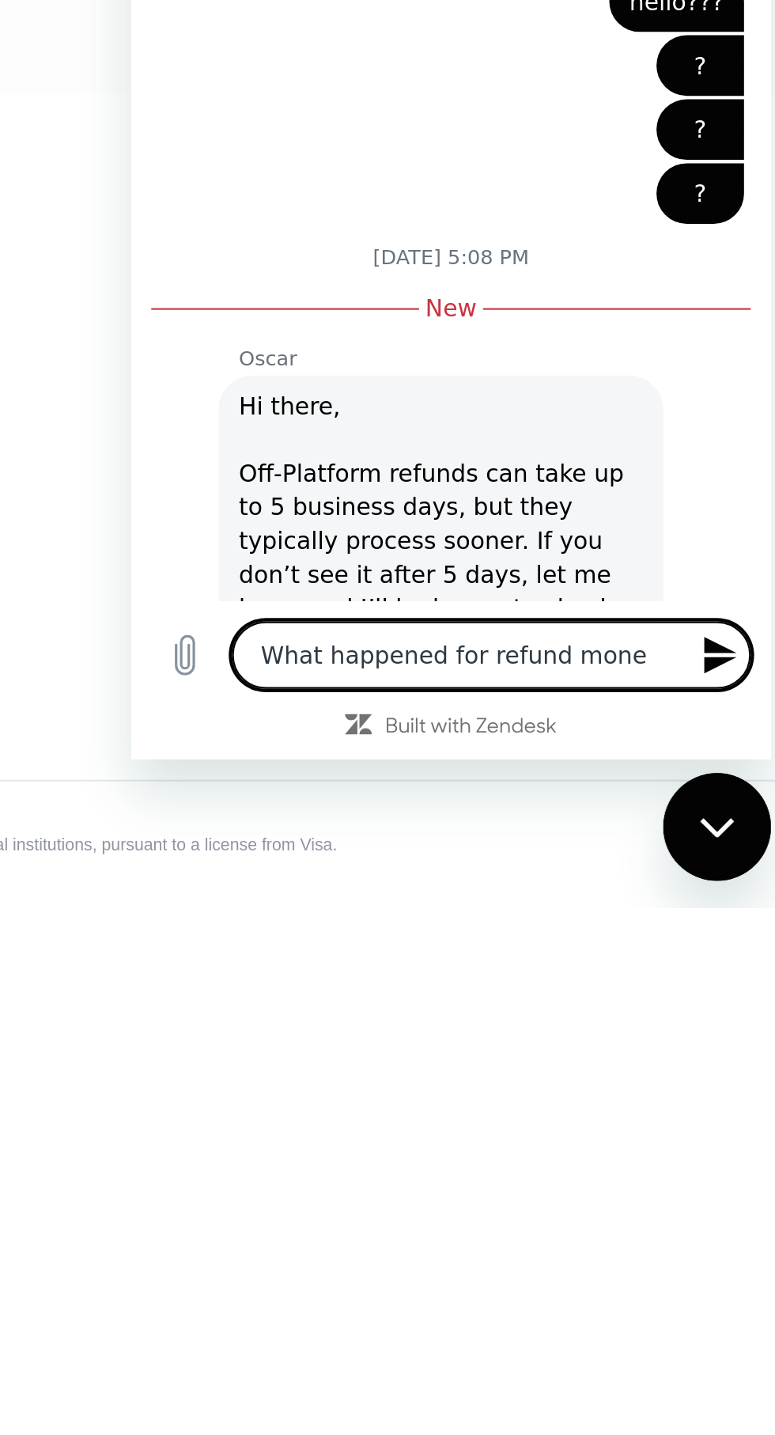
type textarea "What happened for refund money"
type textarea "x"
type textarea "What happened for refund money?"
type textarea "x"
type textarea "What happened for refund money?"
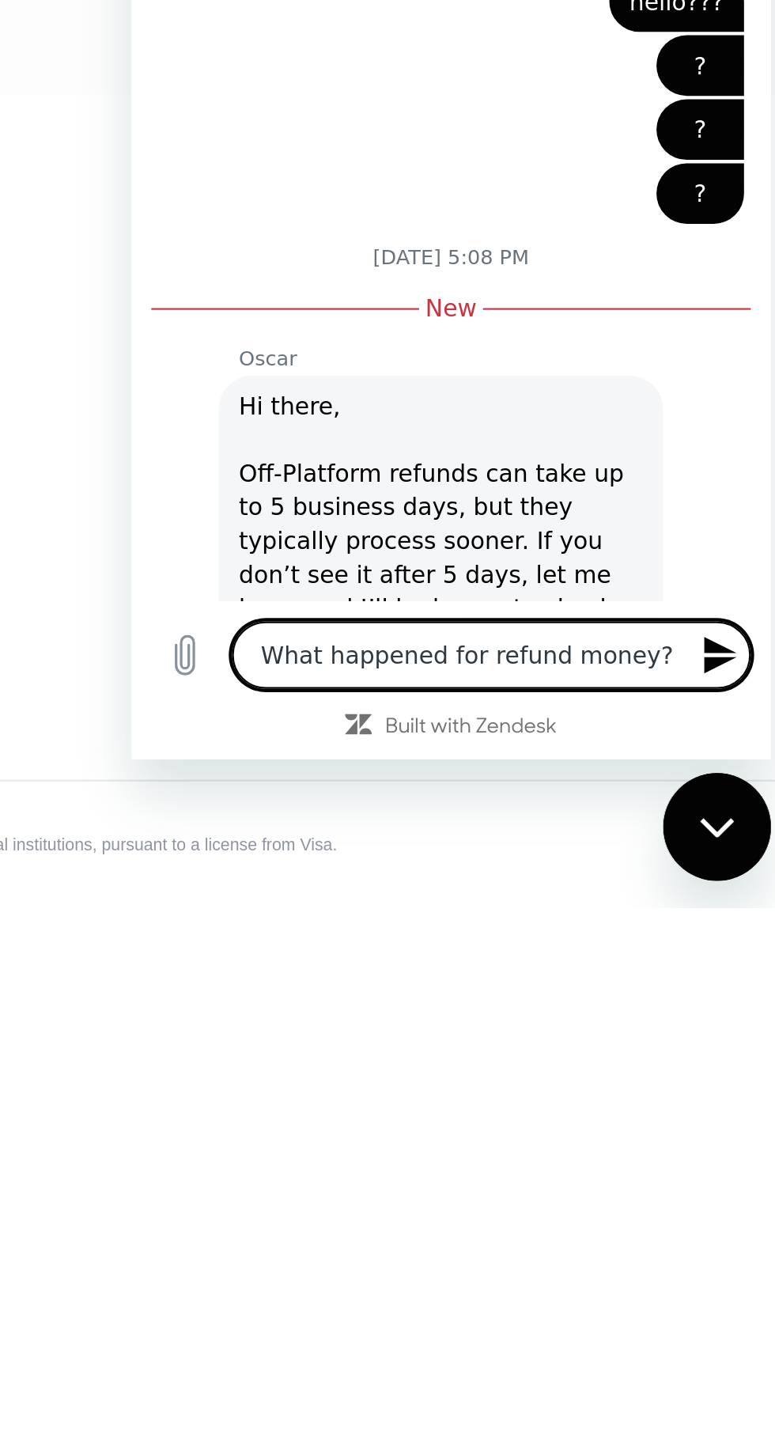
click at [406, 87] on icon "Send message" at bounding box center [406, 85] width 15 height 17
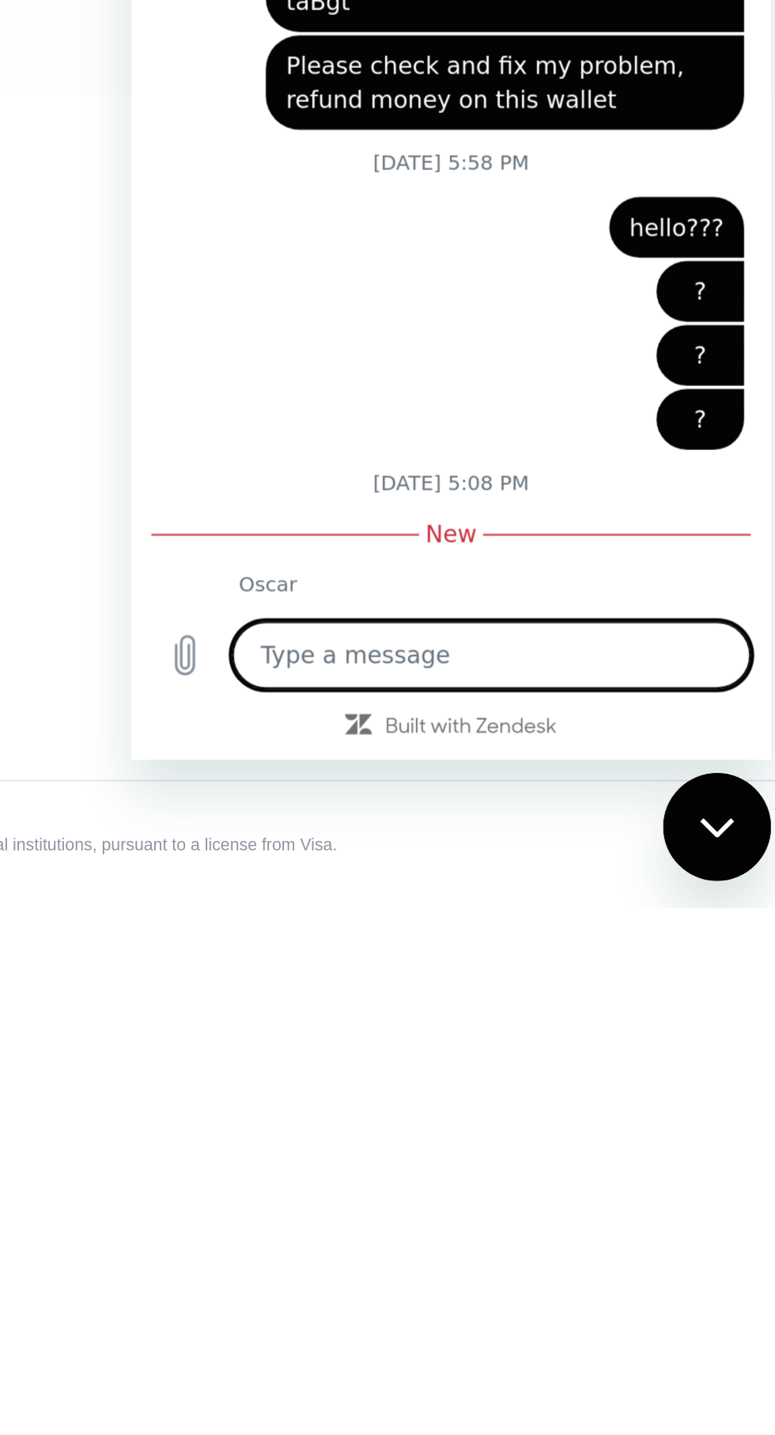
scroll to position [1061, 0]
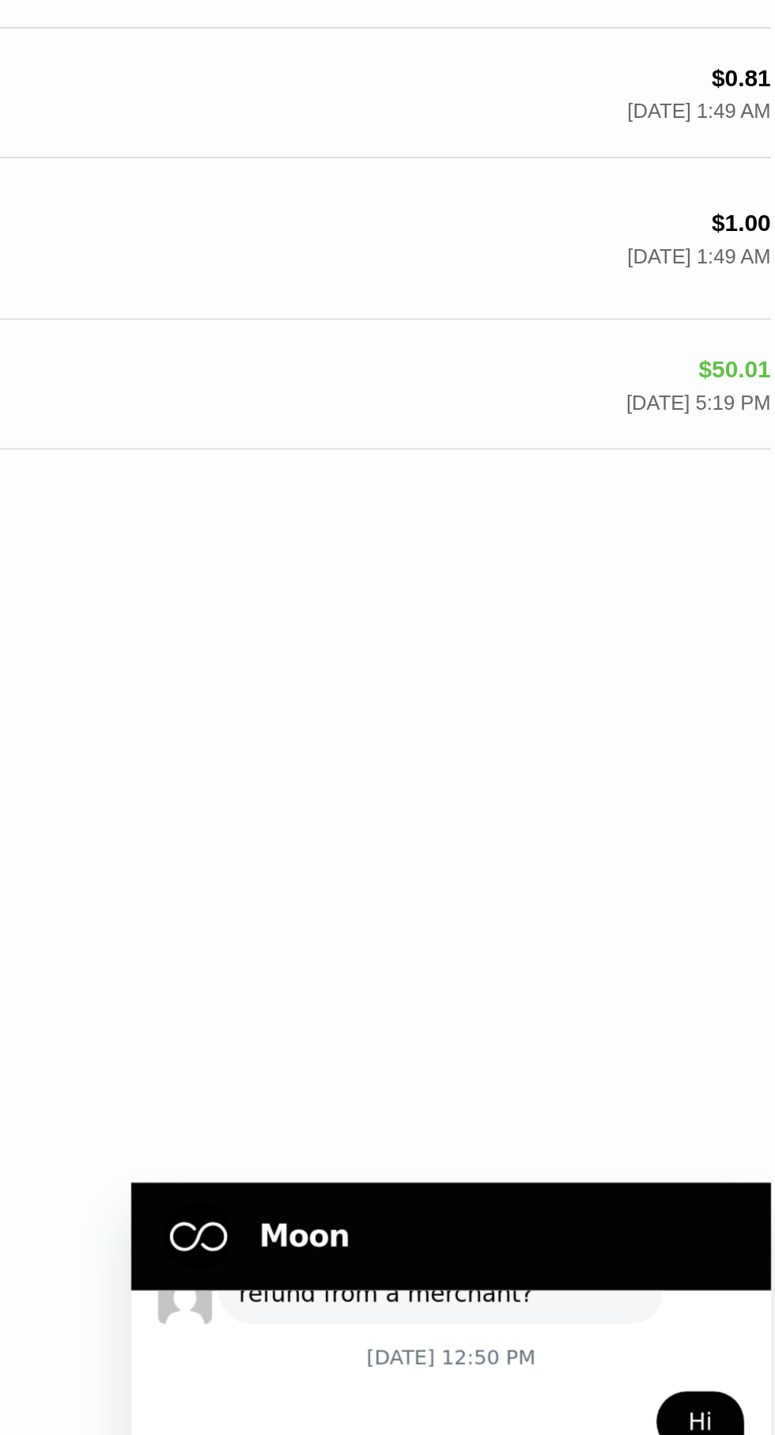
type textarea "x"
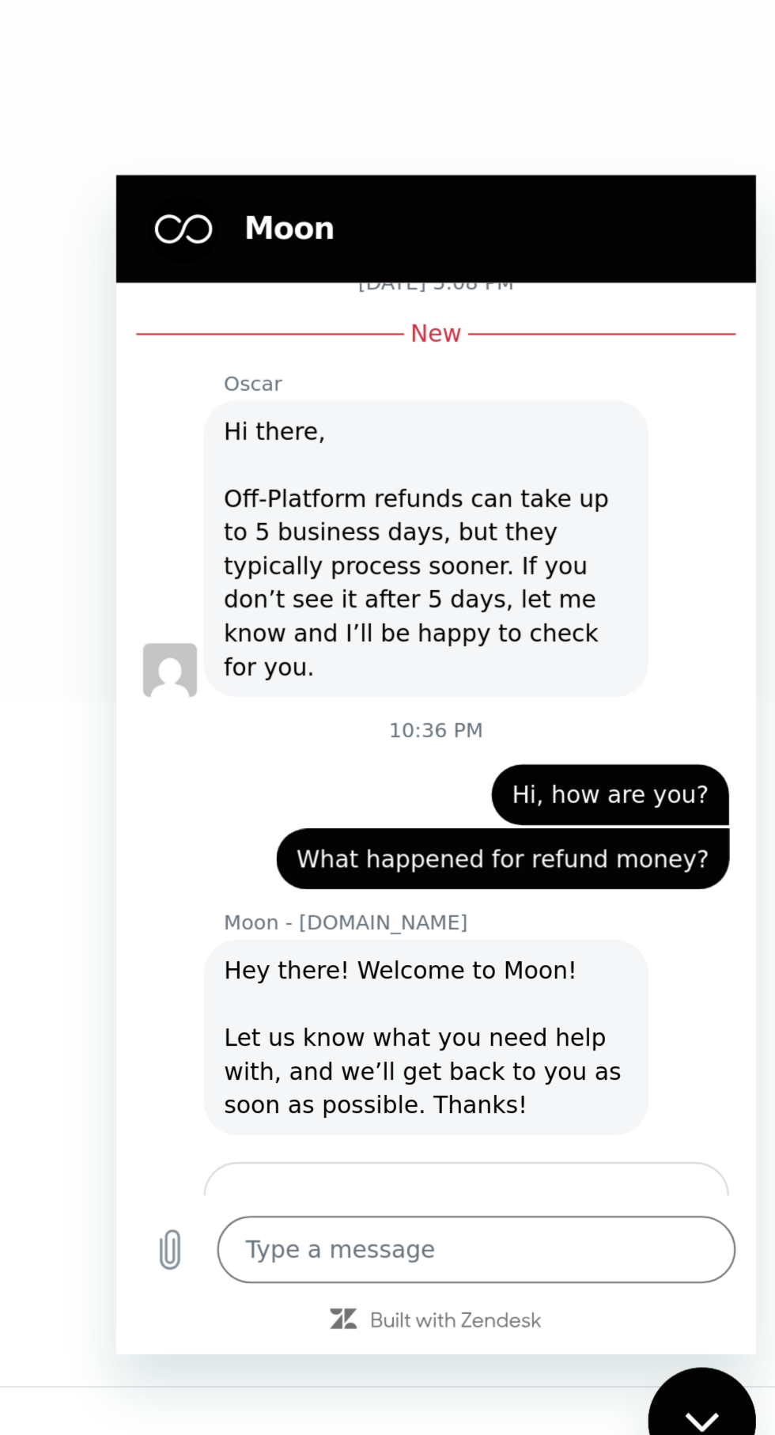
scroll to position [0, 0]
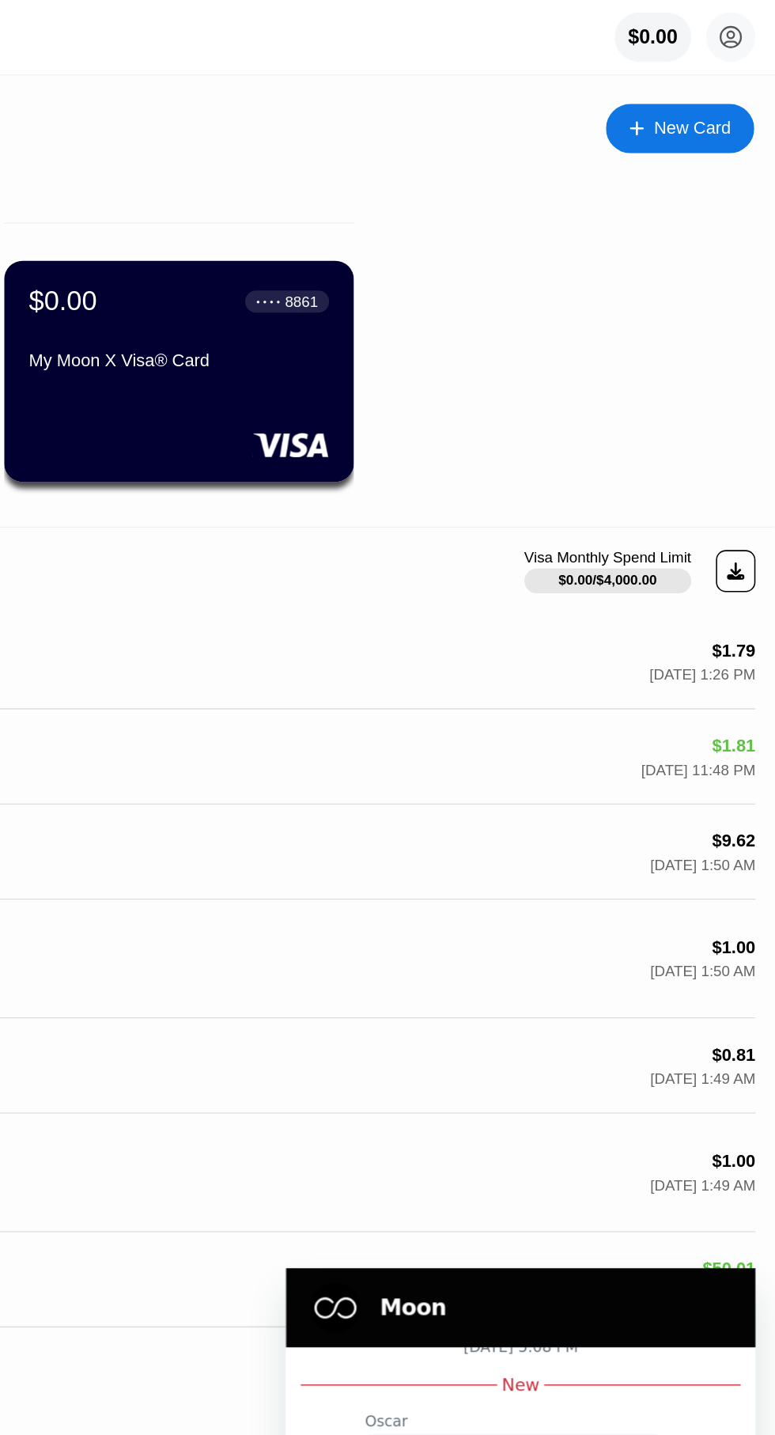
click at [750, 28] on circle at bounding box center [747, 24] width 32 height 32
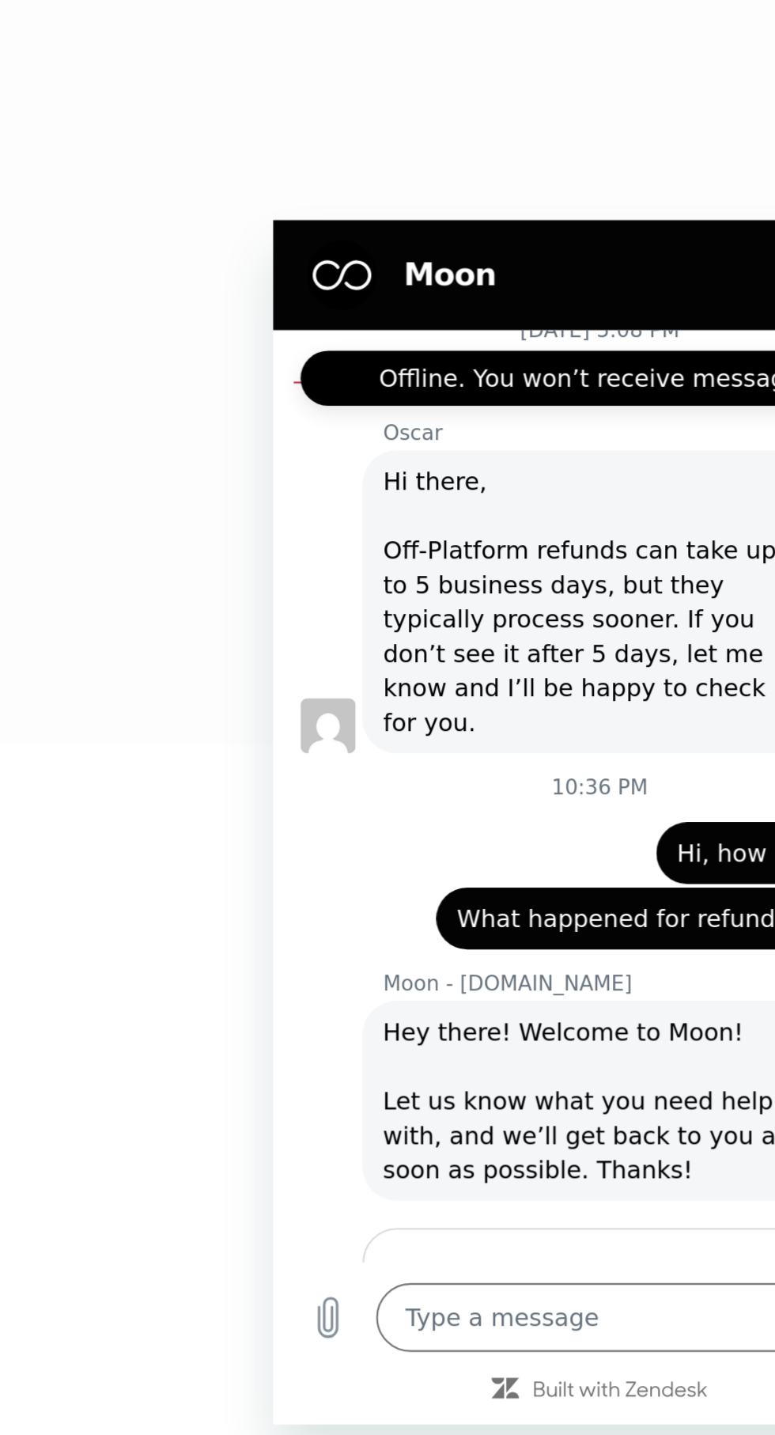
scroll to position [382, 0]
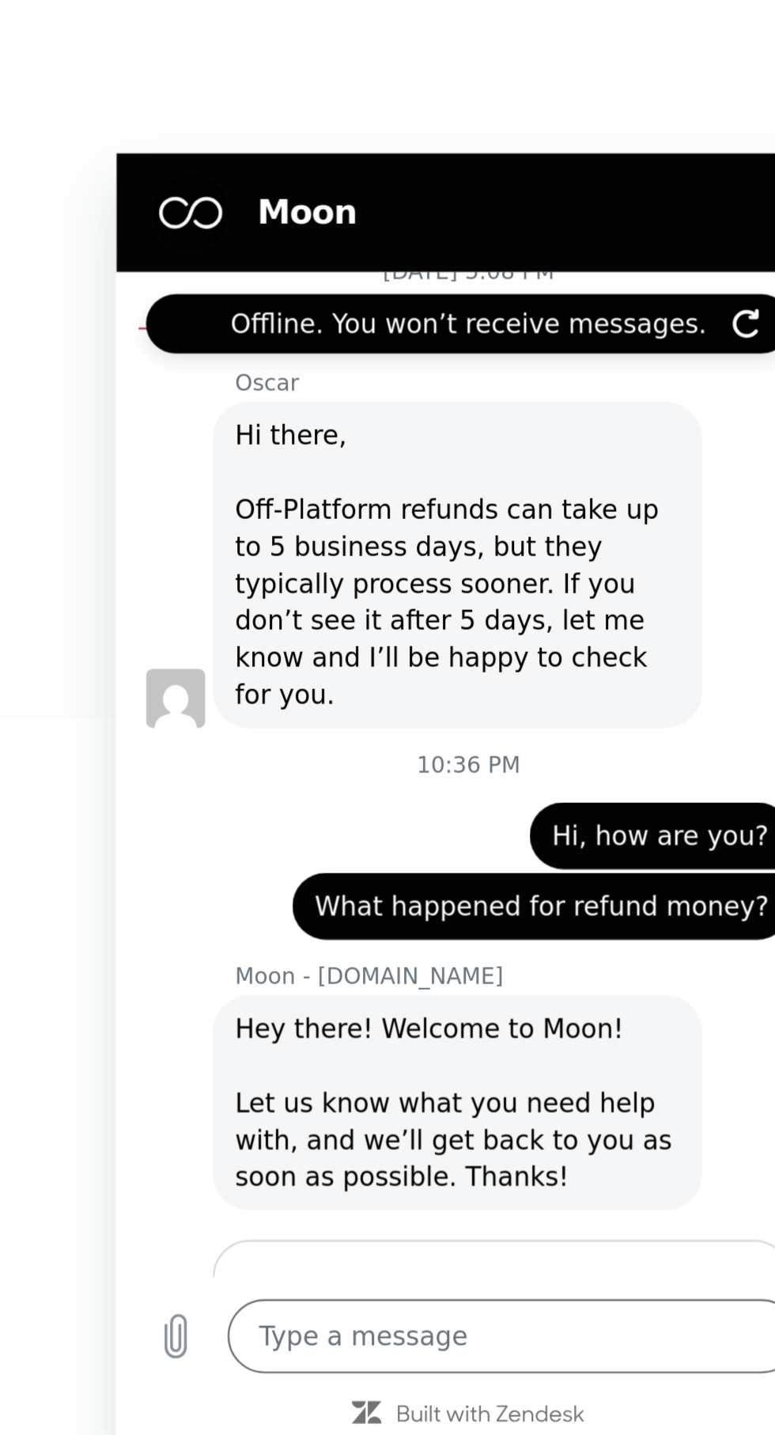
click at [274, 652] on input "Description" at bounding box center [281, 668] width 220 height 33
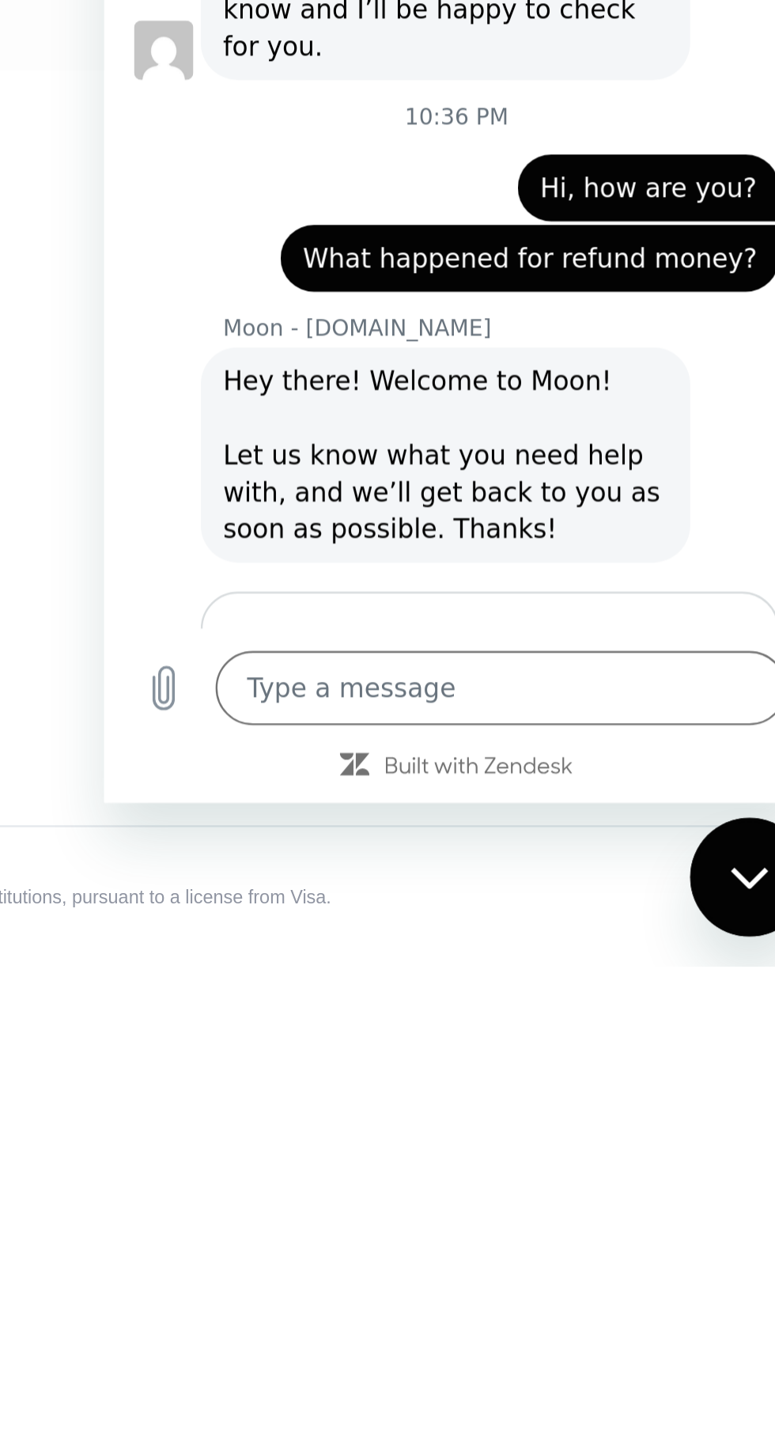
type input "I requested for refund money"
click at [350, 57] on span "Send" at bounding box center [351, 66] width 28 height 19
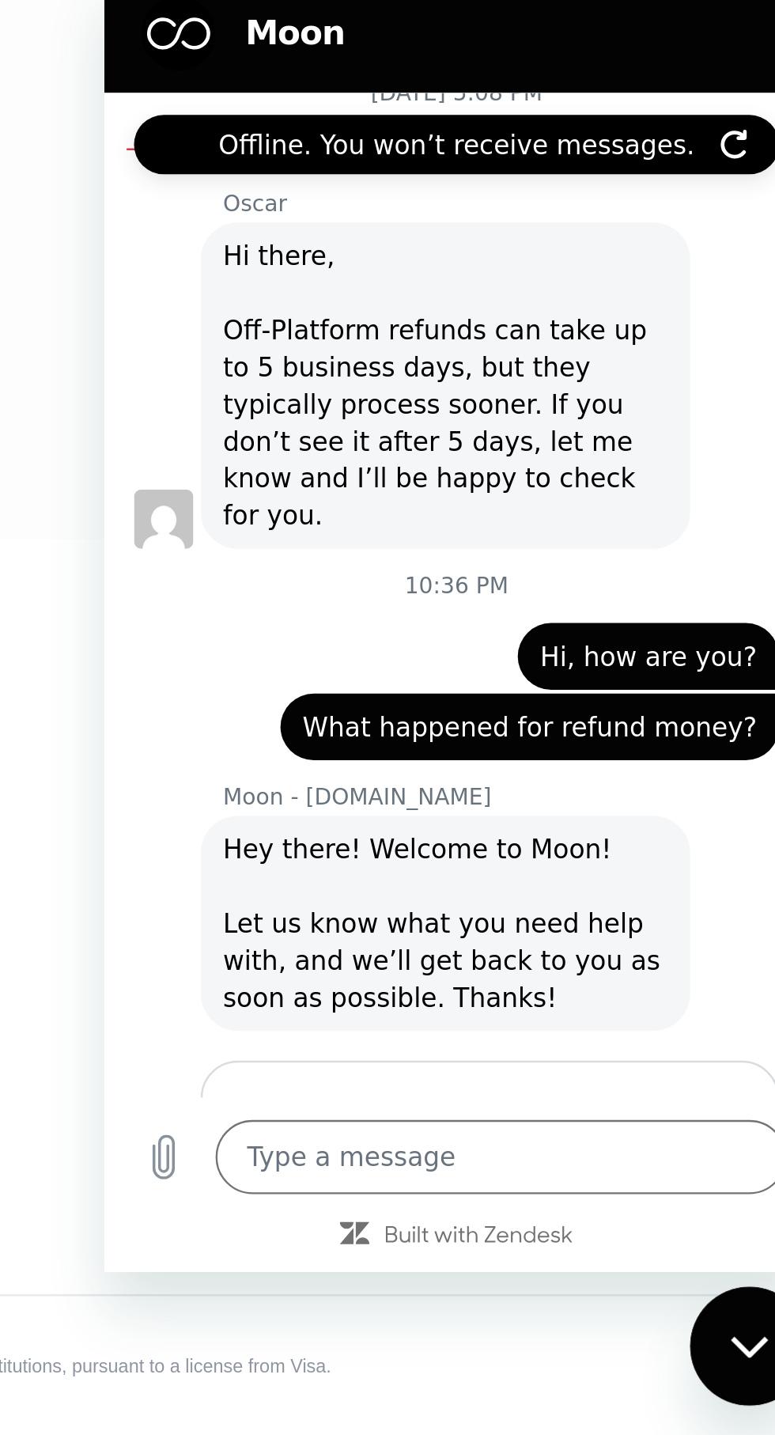
type textarea "x"
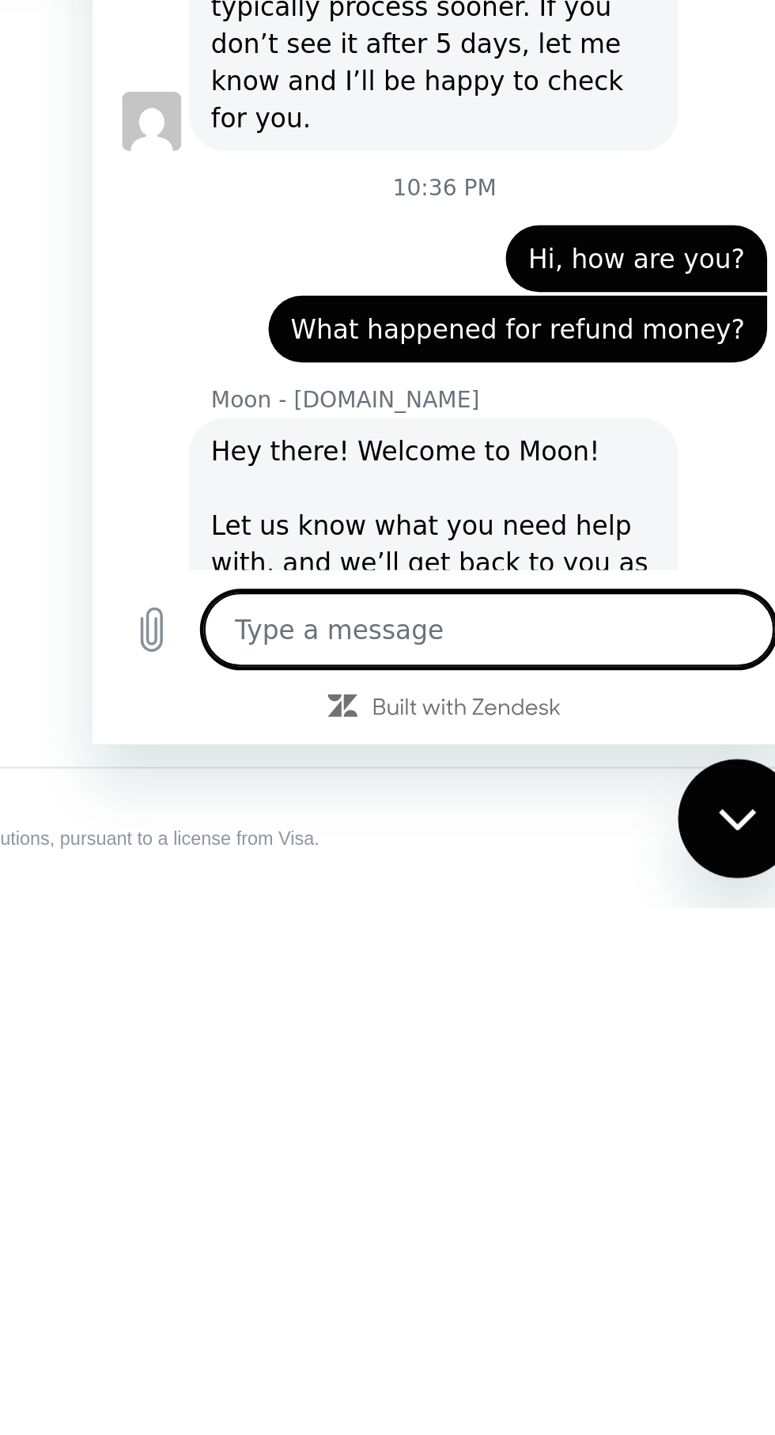
type textarea "P"
type textarea "x"
type textarea "Pl"
type textarea "x"
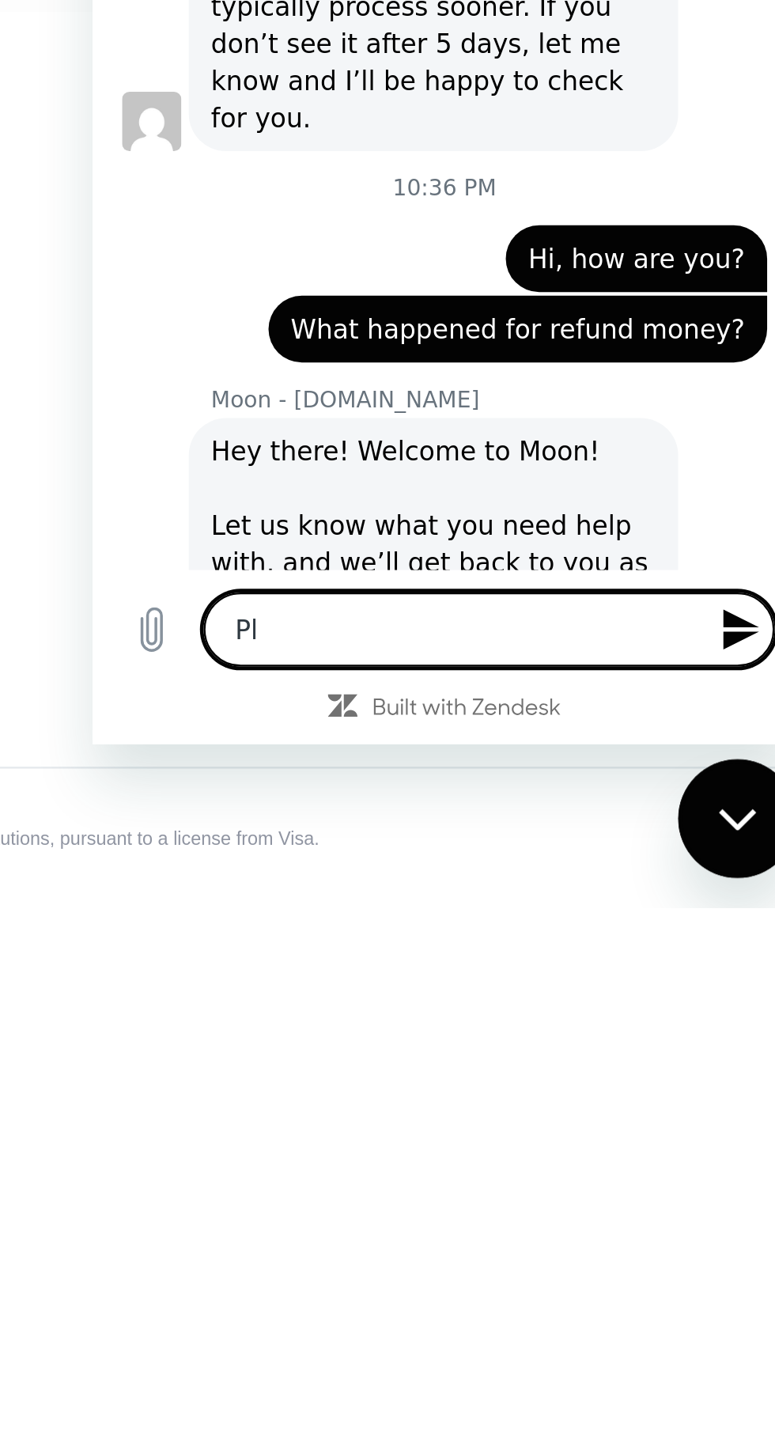
type textarea "Please"
type textarea "x"
type textarea "Please"
type textarea "x"
type textarea "Pleas"
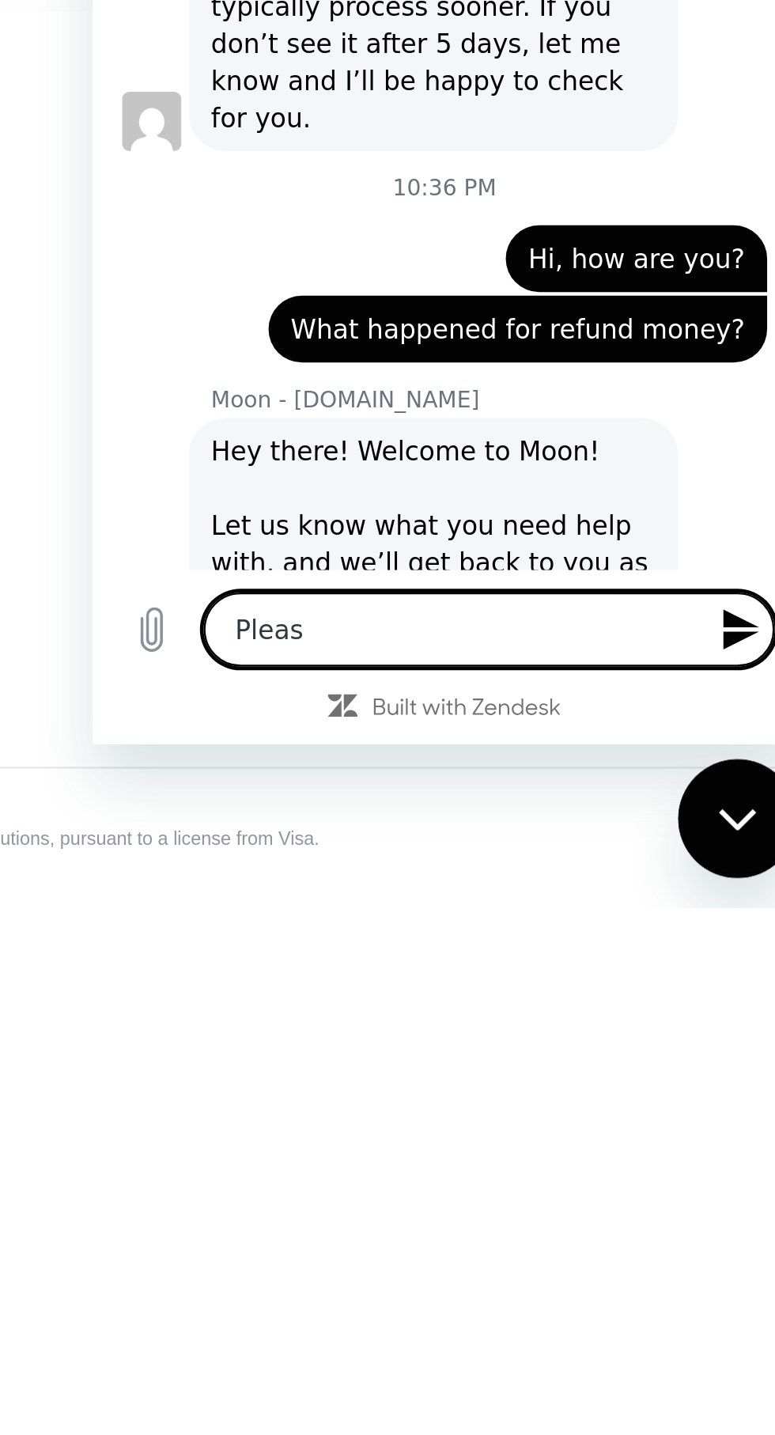
type textarea "x"
type textarea "Plea"
type textarea "x"
type textarea "Ple"
type textarea "x"
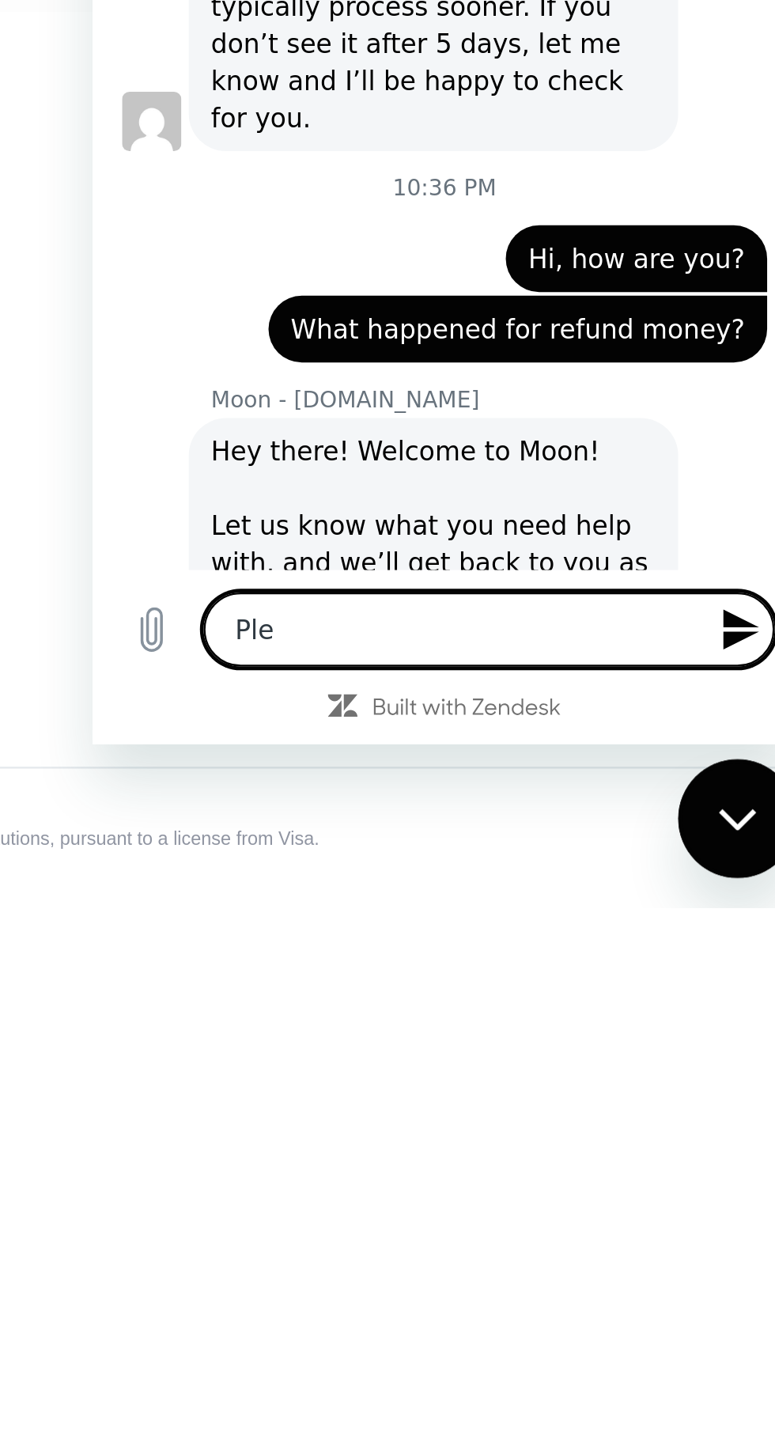
type textarea "Pl"
type textarea "x"
type textarea "P"
type textarea "x"
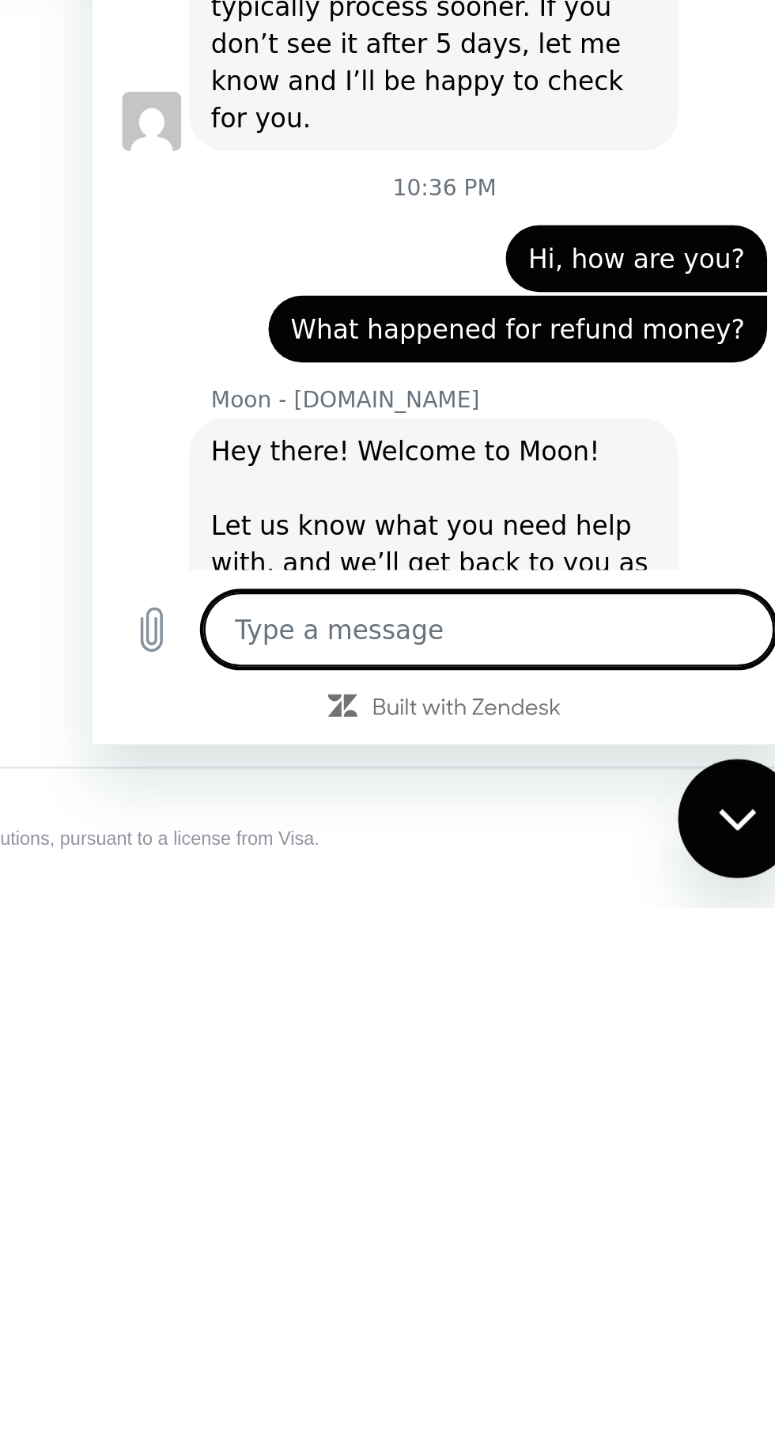
type textarea "S"
type textarea "x"
type textarea "St"
type textarea "x"
type textarea "Sti"
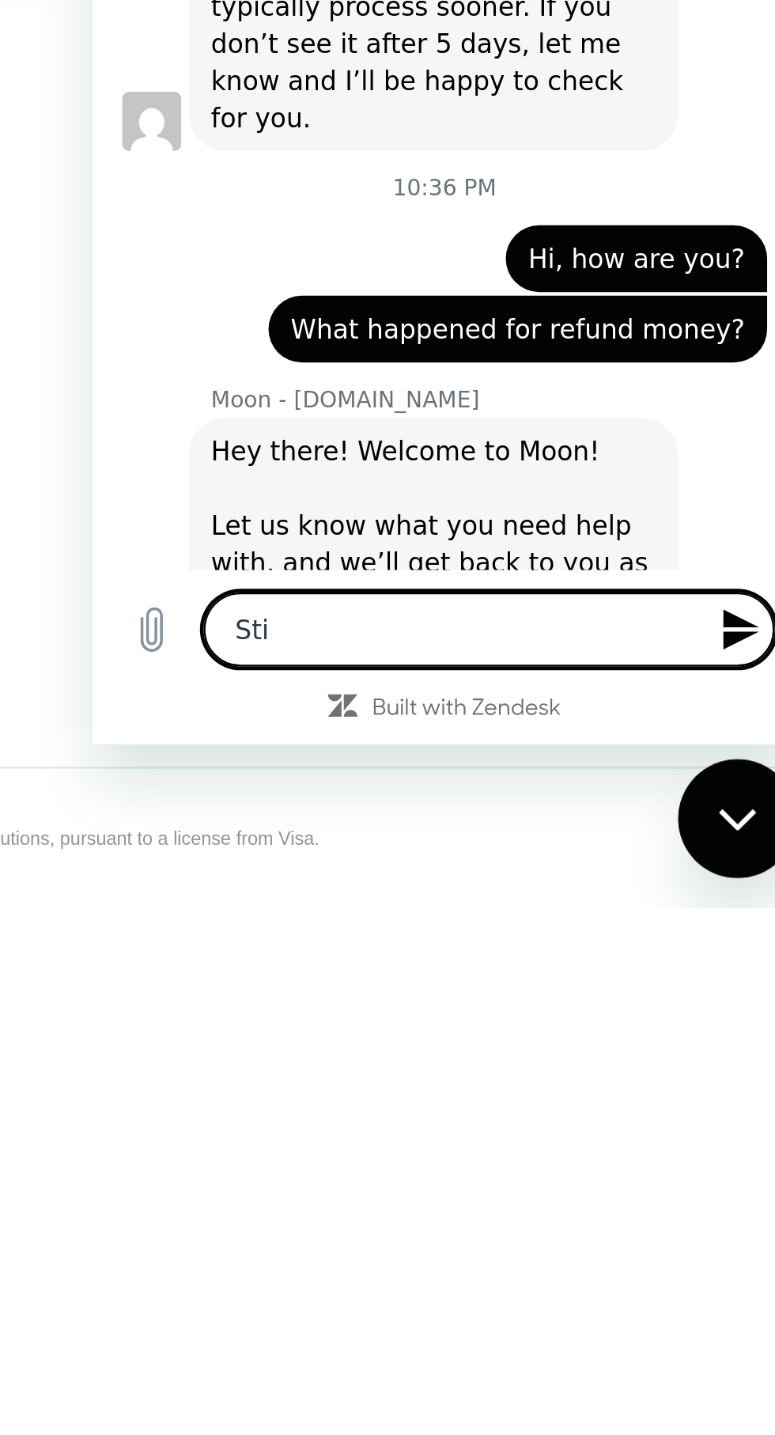
type textarea "x"
type textarea "Stil"
type textarea "x"
type textarea "Still"
type textarea "x"
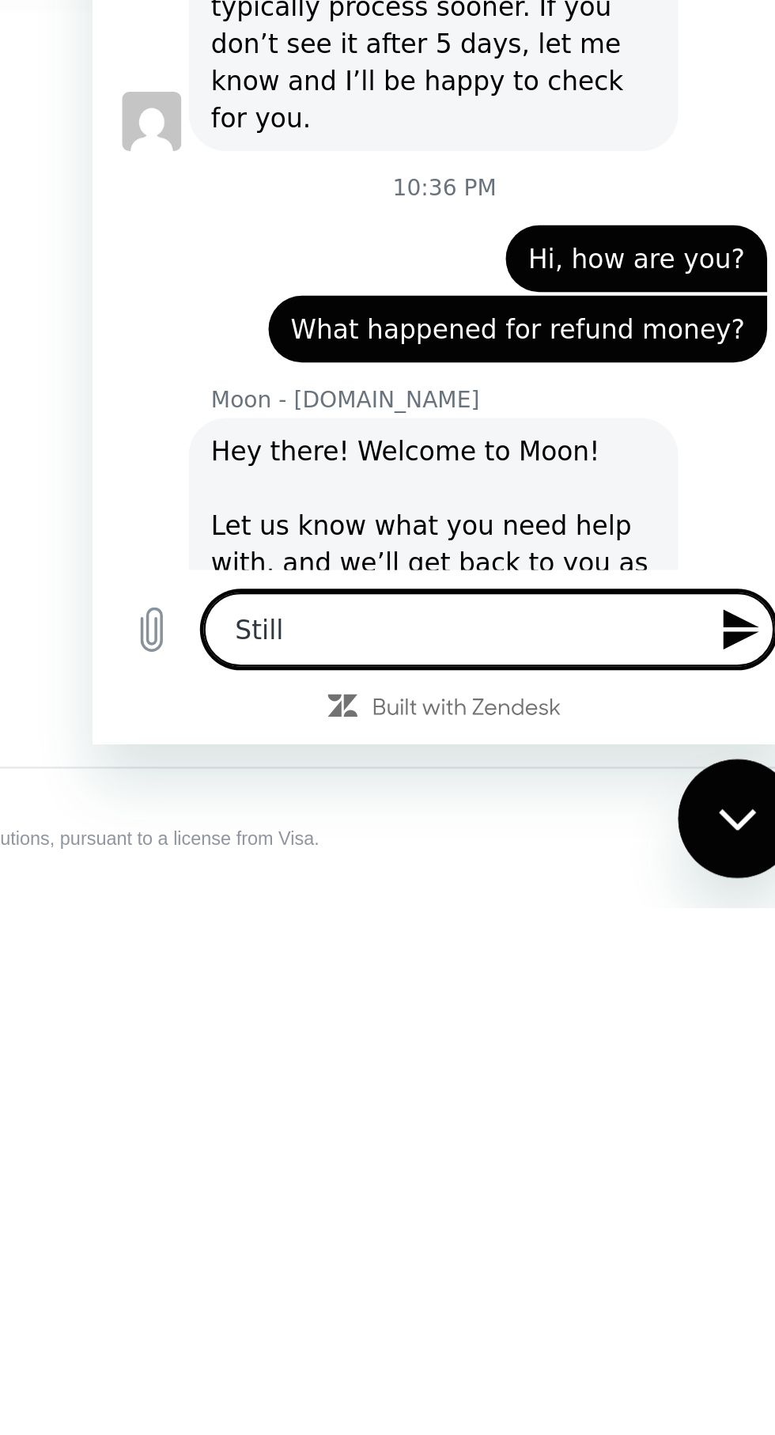
type textarea "Still"
type textarea "x"
type textarea "Still i"
type textarea "x"
type textarea "Still i"
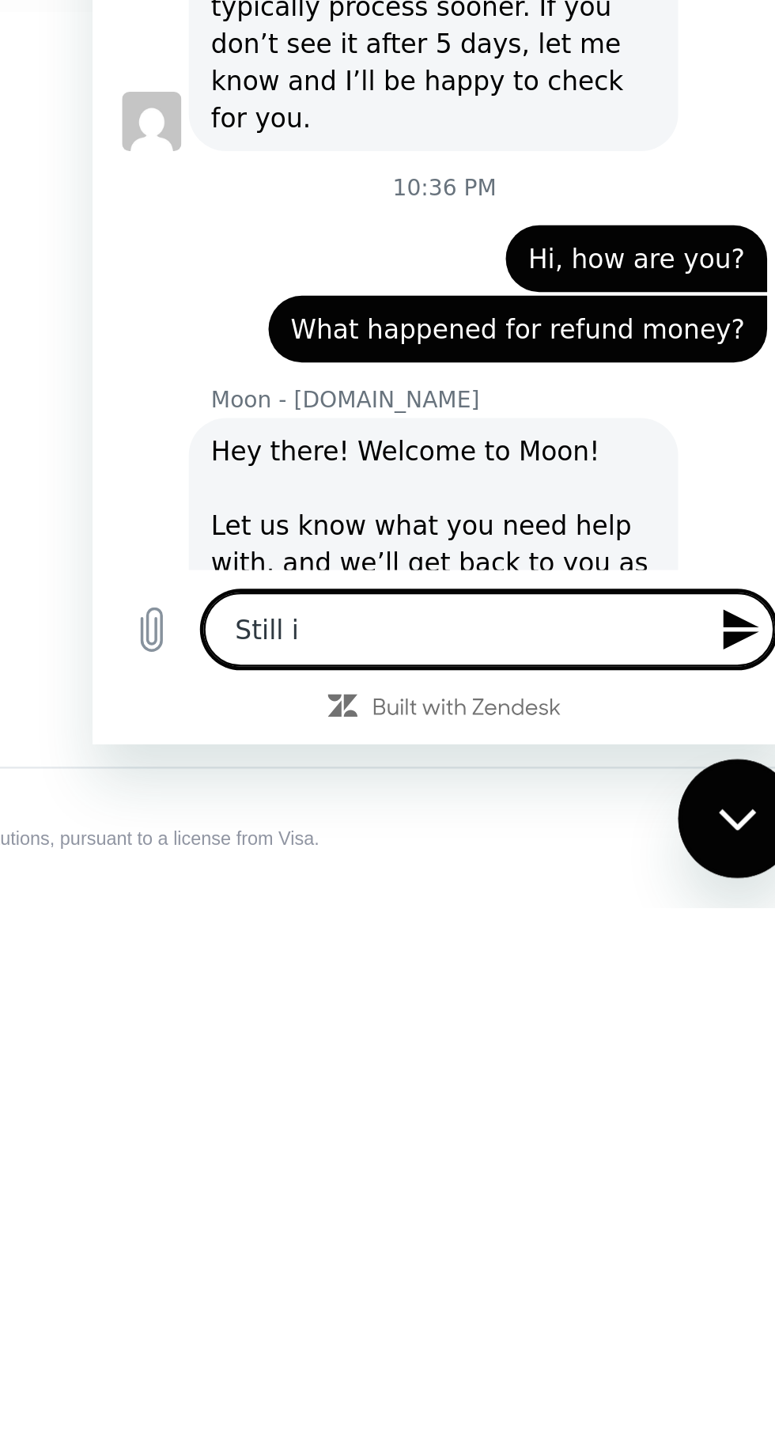
type textarea "x"
type textarea "Still i r"
type textarea "x"
type textarea "Still i"
type textarea "x"
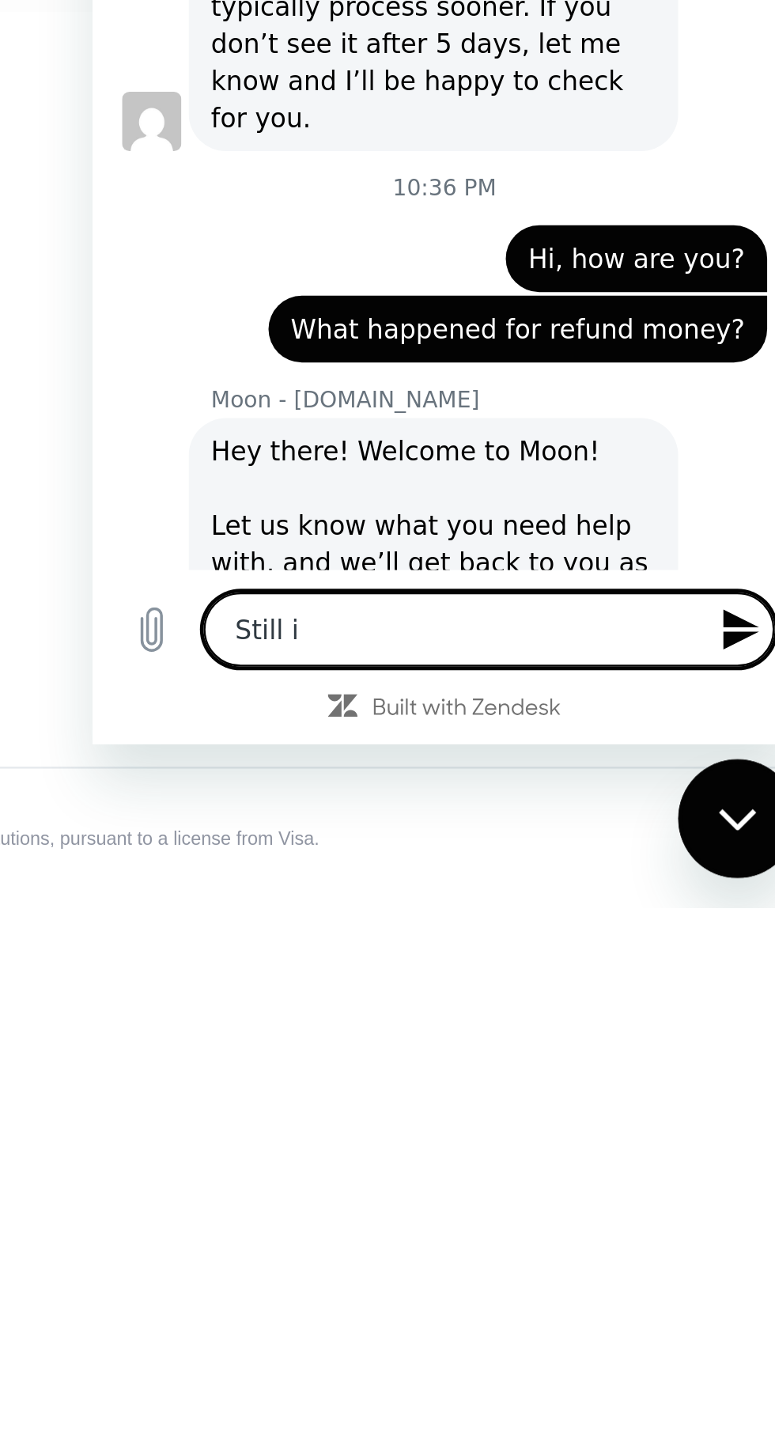
type textarea "Still i d"
type textarea "x"
type textarea "Still i do"
type textarea "x"
type textarea "Still i don"
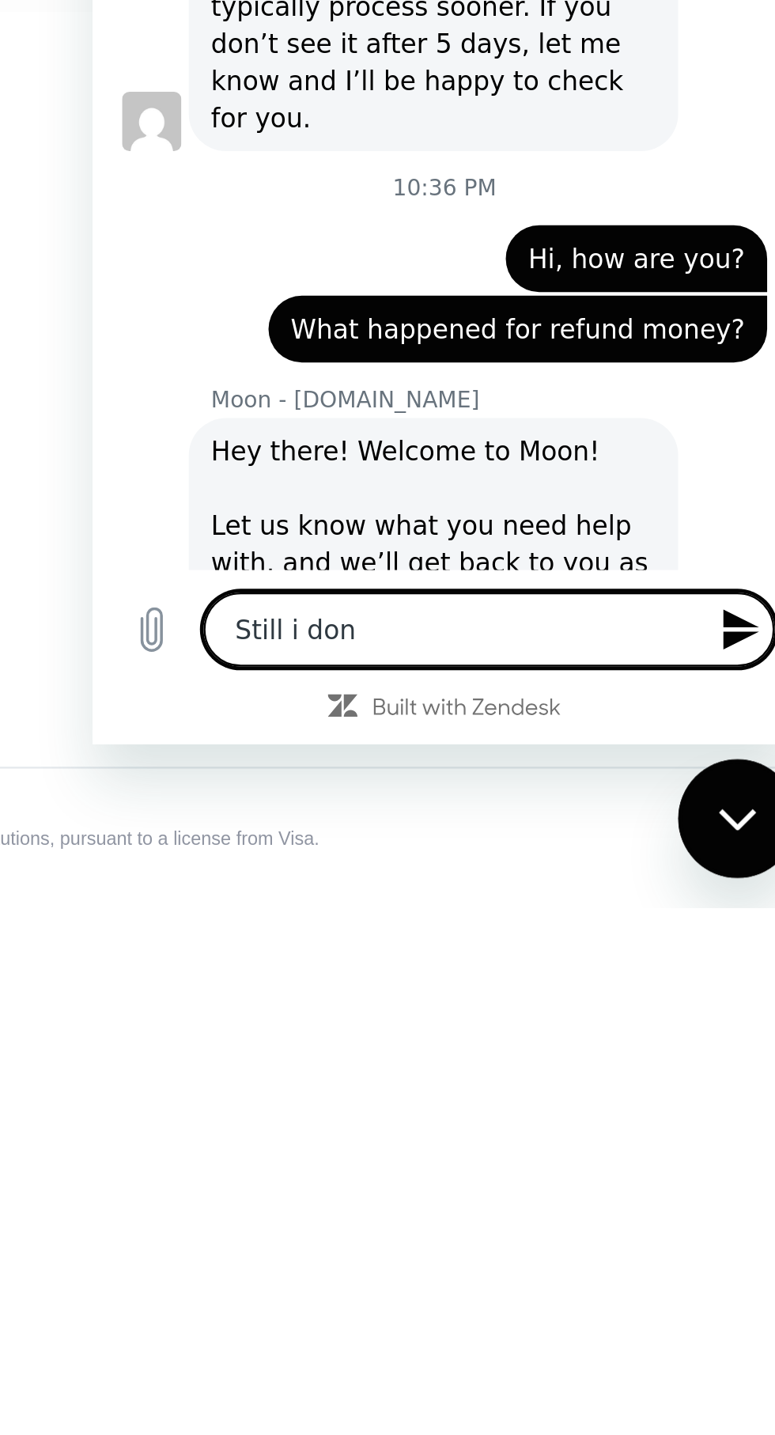
type textarea "x"
type textarea "Still i don't"
type textarea "x"
type textarea "Still i don't r"
type textarea "x"
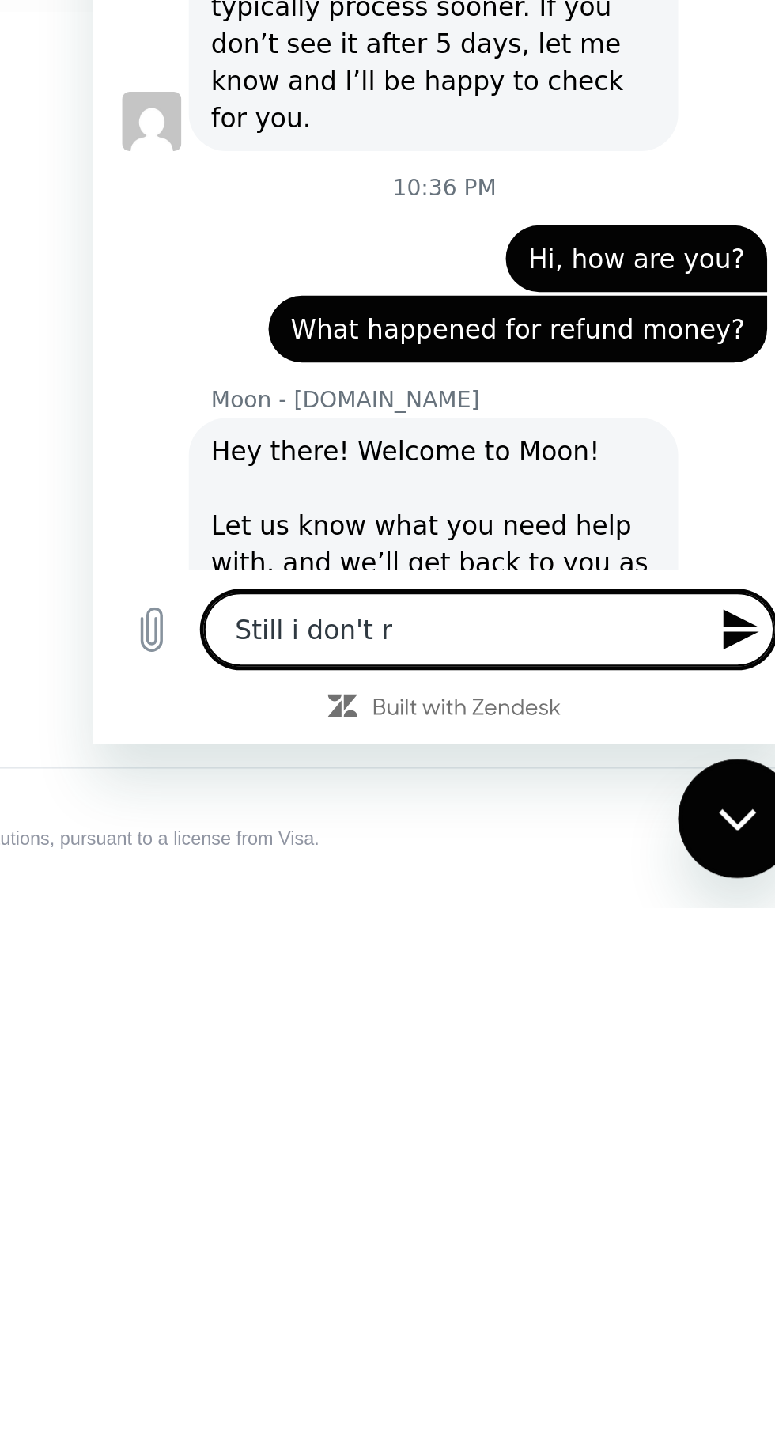
type textarea "Still i don't re"
type textarea "x"
type textarea "Still i don't rec"
type textarea "x"
type textarea "Still i don't reci"
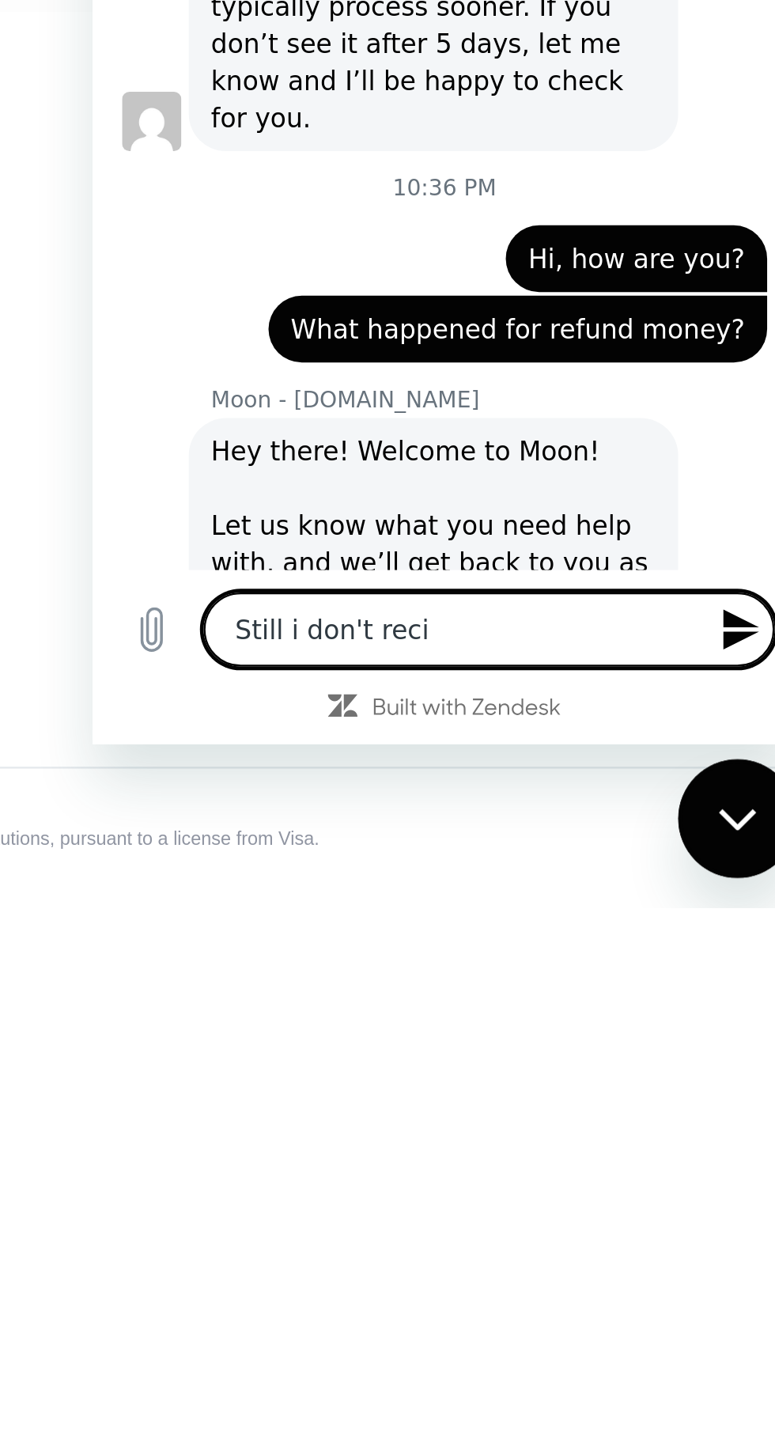
type textarea "x"
type textarea "Still i don't recognise"
type textarea "x"
type textarea "Still i don't recognise"
type textarea "x"
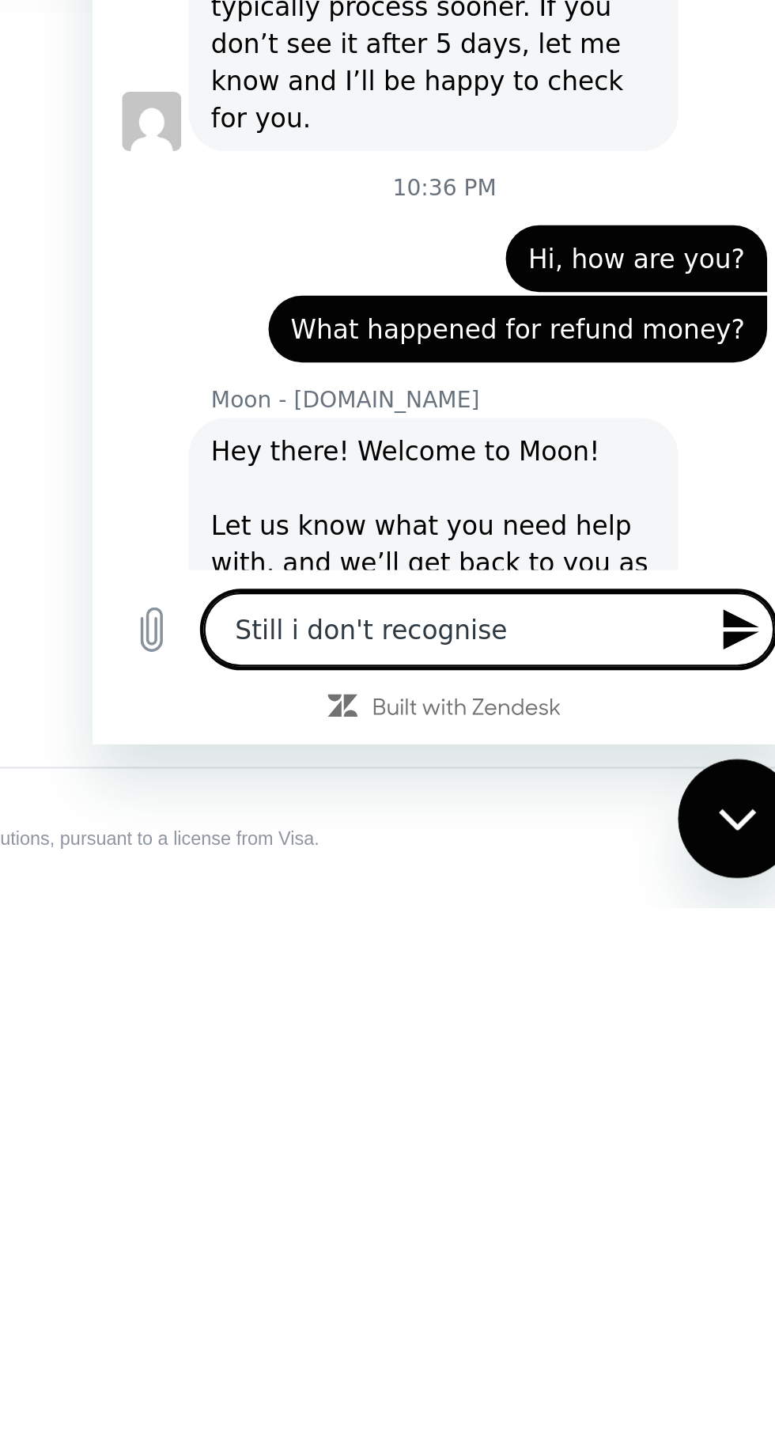
type textarea "Still i don't recognis"
type textarea "x"
type textarea "Still i don't recogni"
type textarea "x"
type textarea "Still i don't recogn"
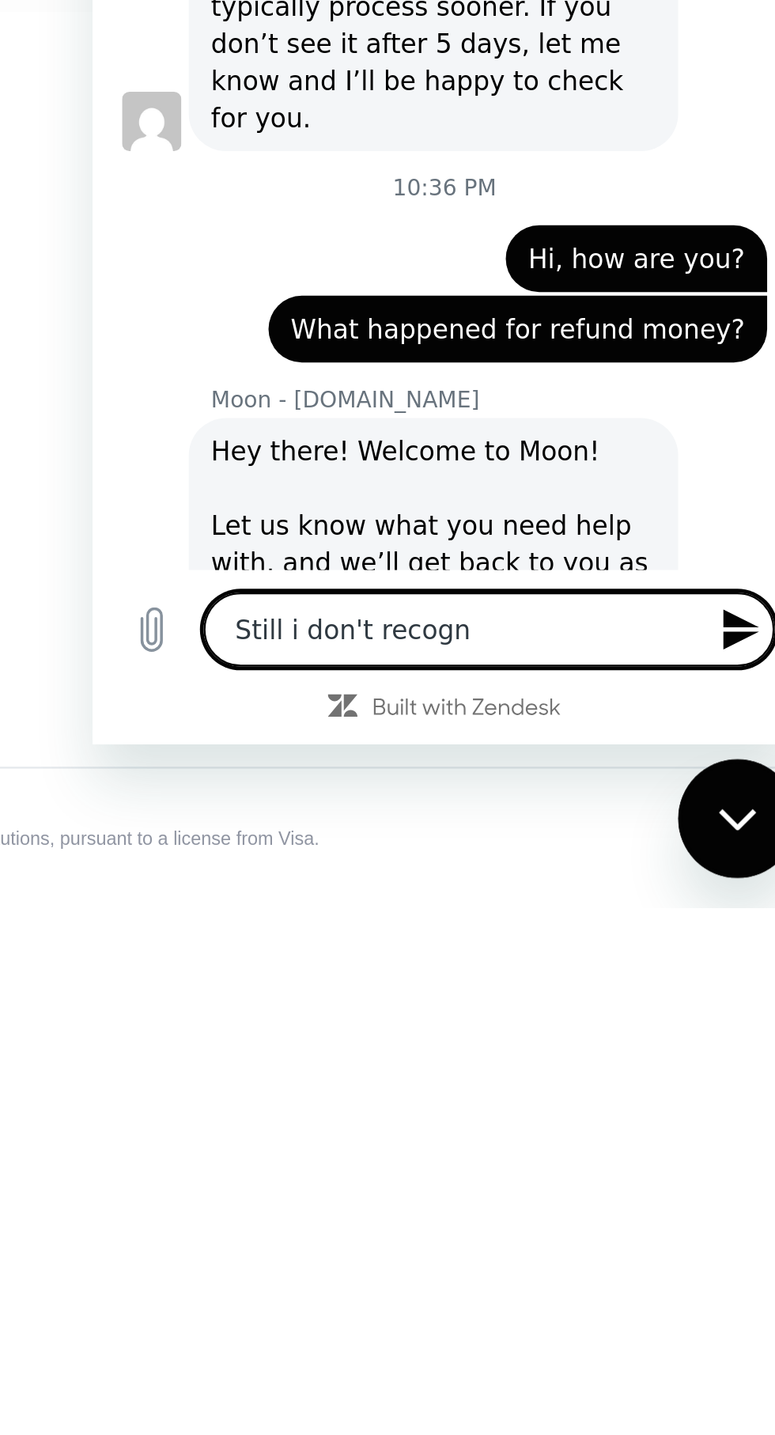
type textarea "x"
type textarea "Still i don't recog"
type textarea "x"
type textarea "Still i don't reco"
type textarea "x"
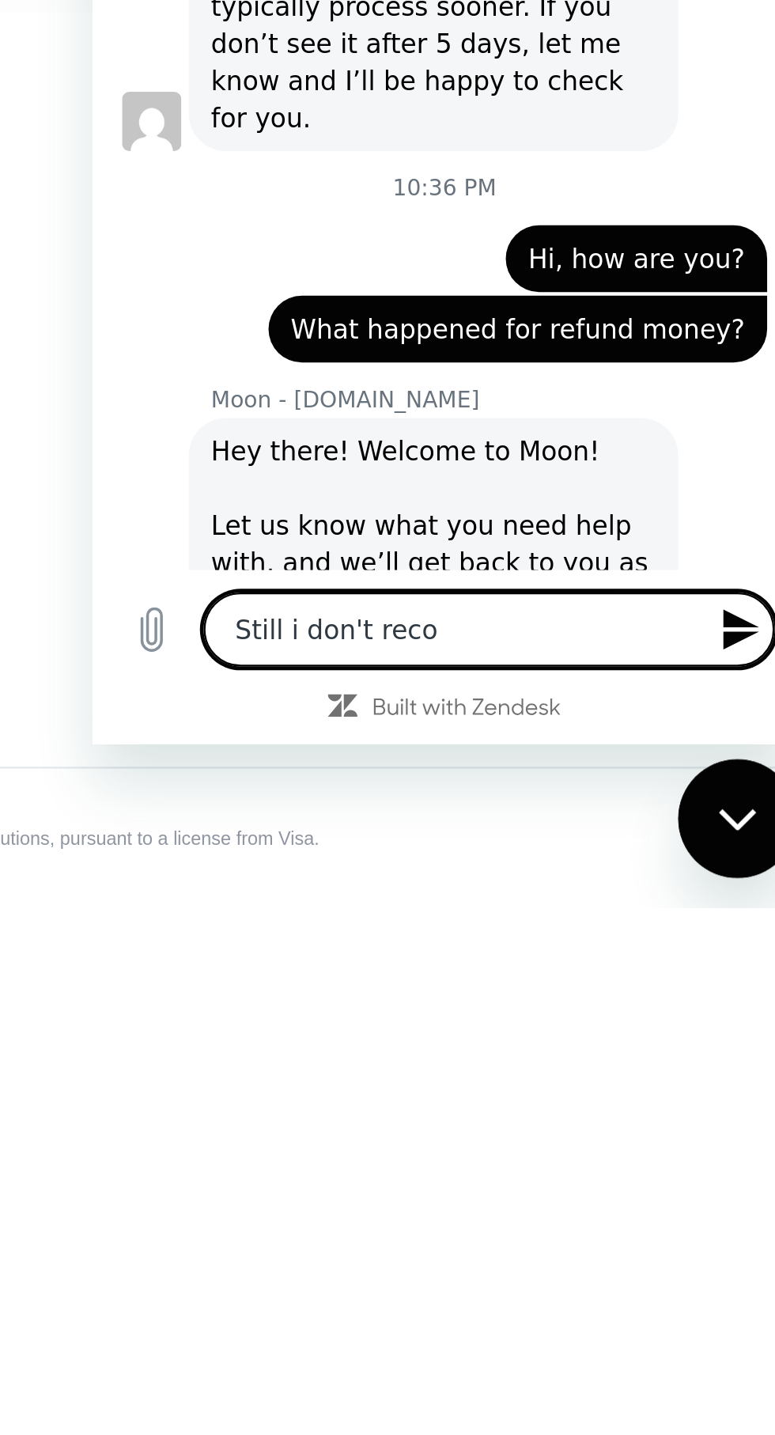
type textarea "Still i don't rec"
type textarea "x"
type textarea "Still i don't reci"
type textarea "x"
type textarea "Still i don't reciv"
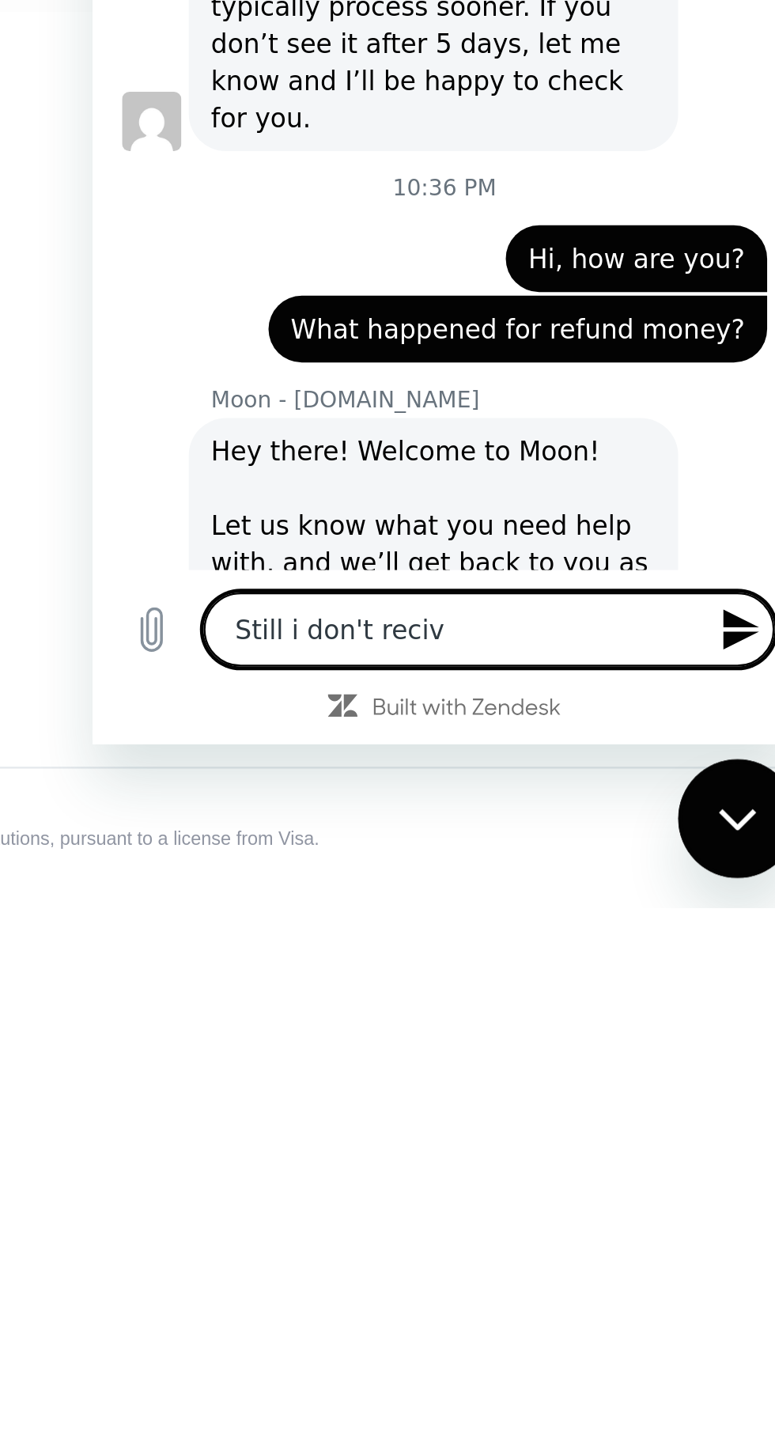
type textarea "x"
type textarea "Still i don't recive"
type textarea "x"
type textarea "Still i don't recived"
type textarea "x"
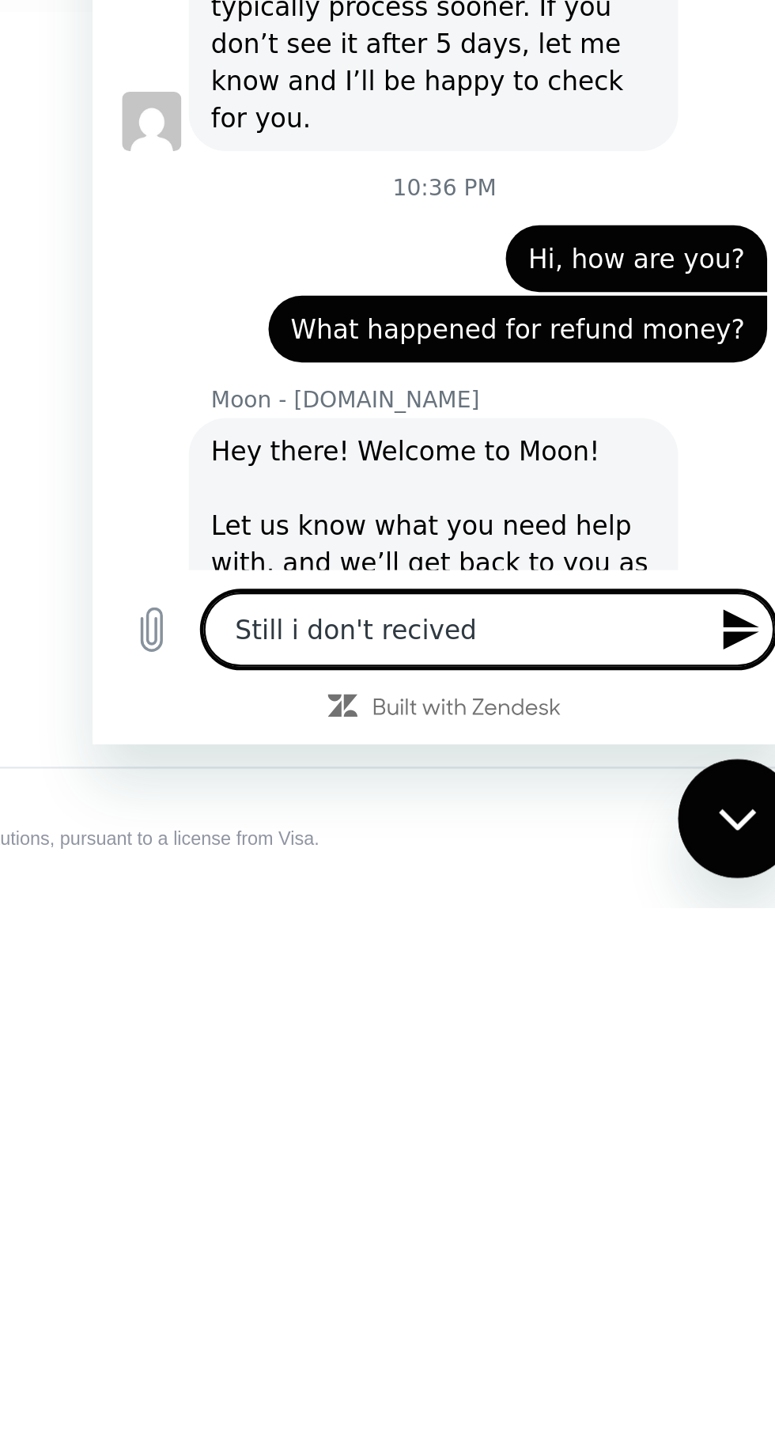
type textarea "Still i don't recived"
type textarea "x"
type textarea "Still i don't recived m"
type textarea "x"
type textarea "Still i don't recived my"
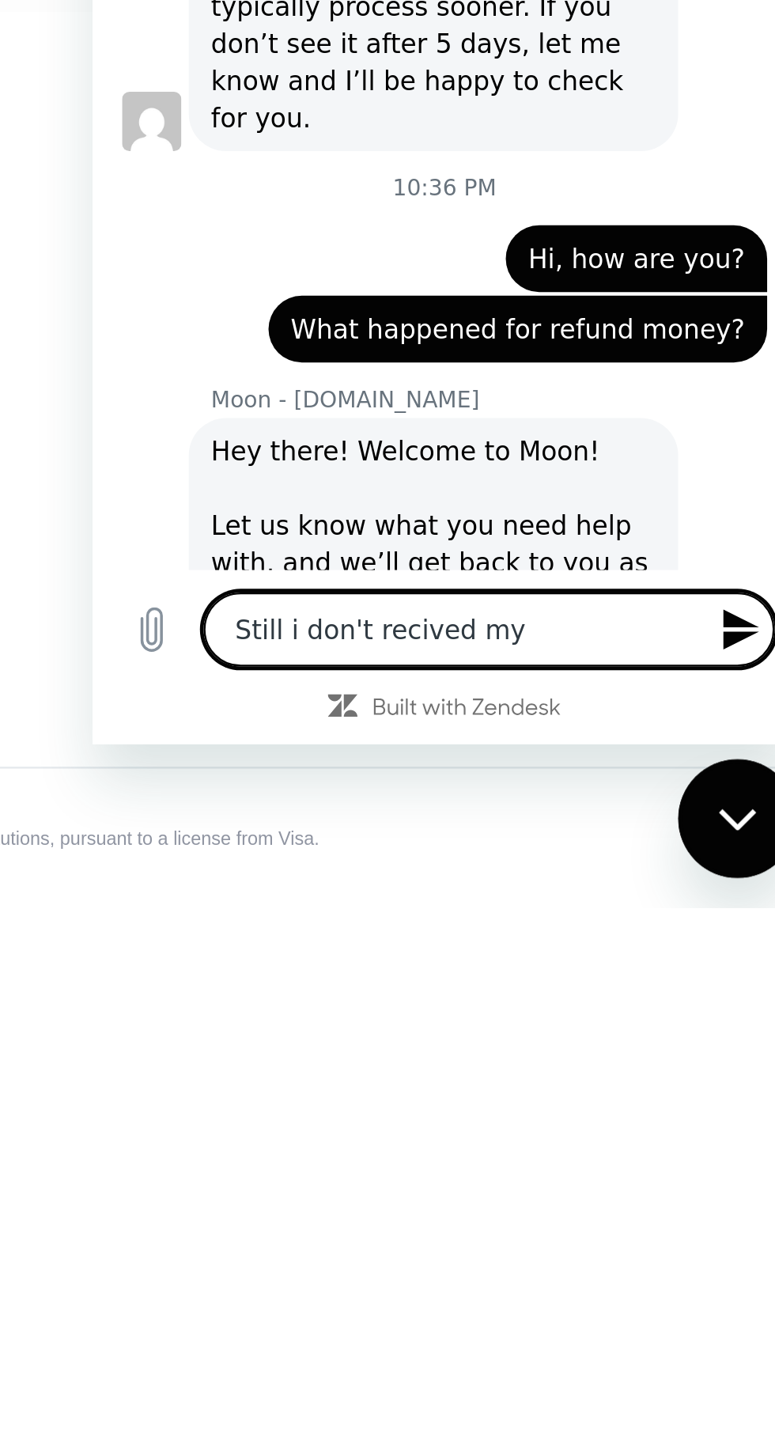
type textarea "x"
type textarea "Still i don't recived my"
type textarea "x"
type textarea "Still i don't recived my 5"
type textarea "x"
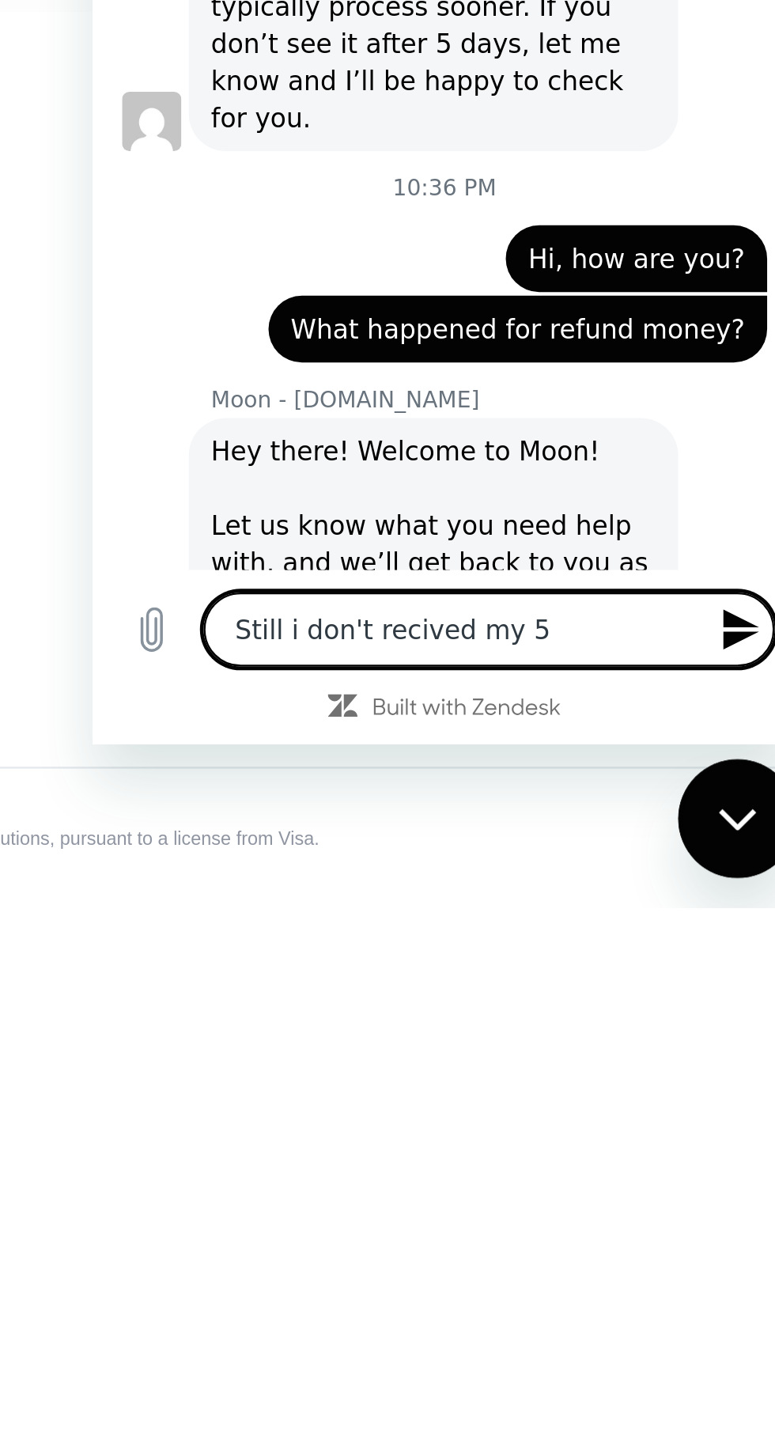
type textarea "Still i don't recived my 50"
type textarea "x"
type textarea "Still i don't recived my 50$"
type textarea "x"
type textarea "Still i don't recived my 50$"
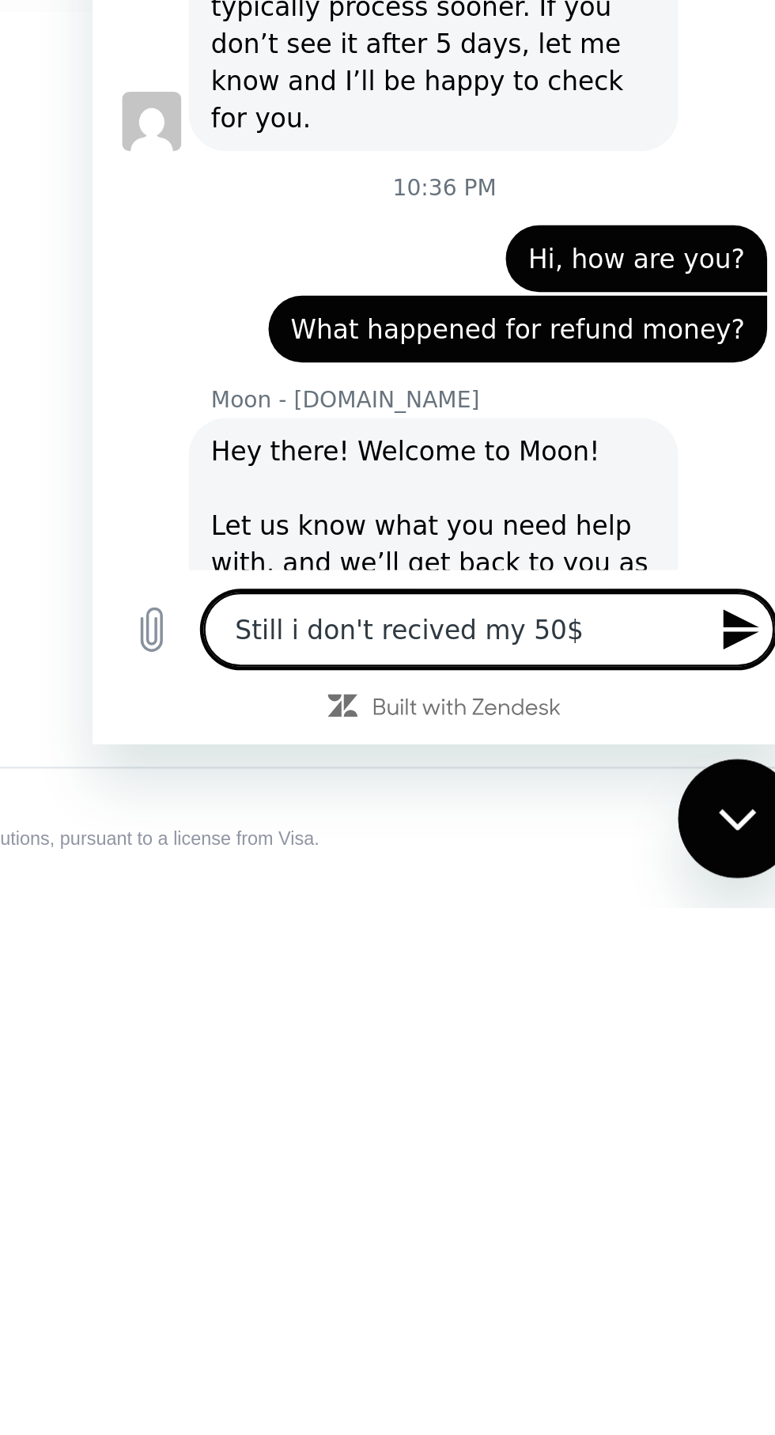
type textarea "x"
type textarea "Still i don't recived my 50$"
type textarea "x"
type textarea "Still i don't recived my 50"
type textarea "x"
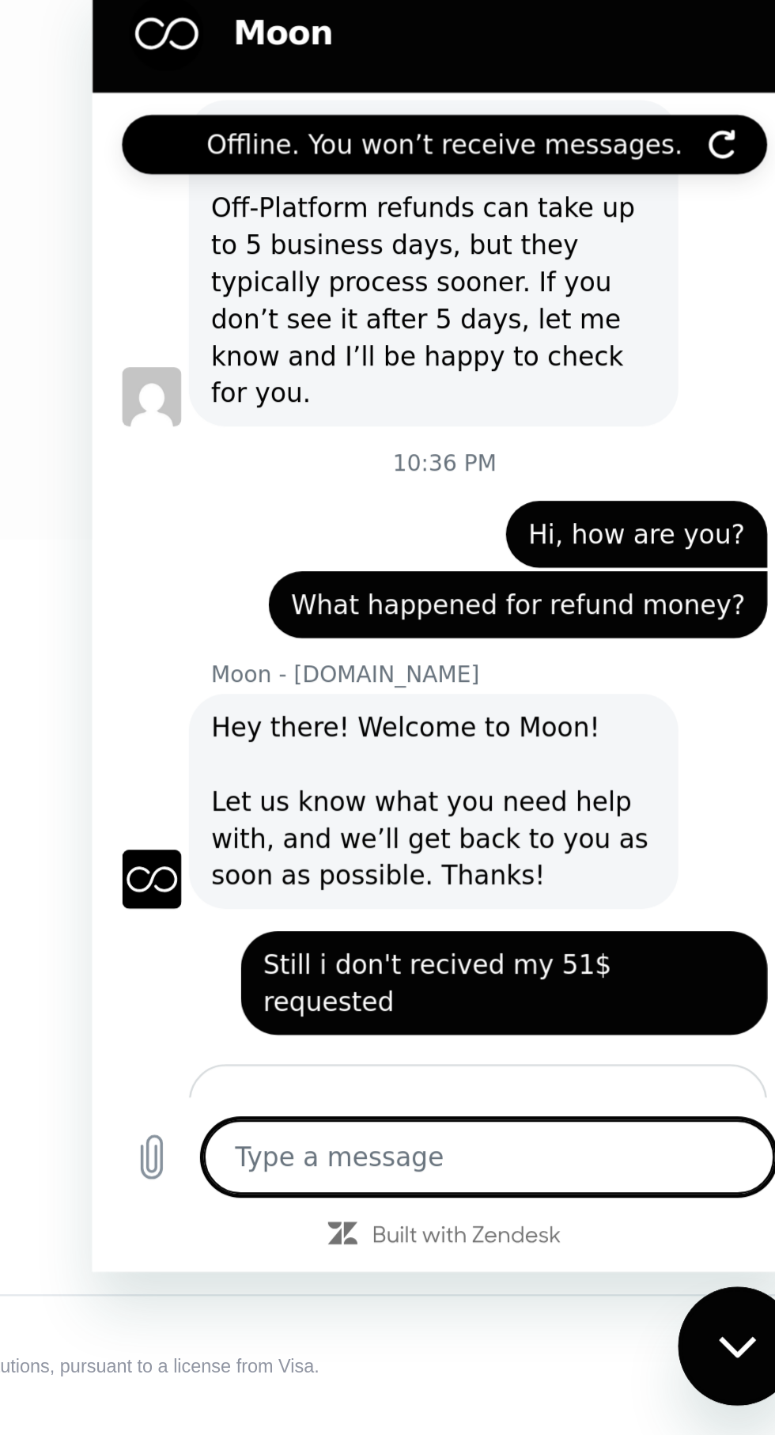
scroll to position [1496, 0]
